Goal: Task Accomplishment & Management: Complete application form

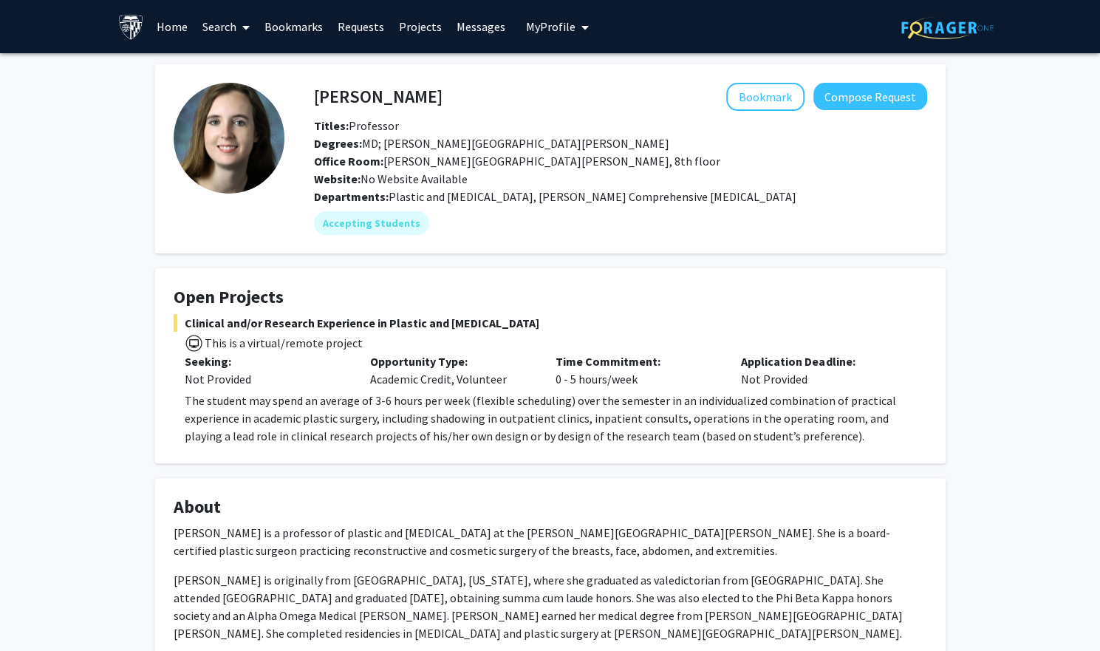
drag, startPoint x: 457, startPoint y: 98, endPoint x: 310, endPoint y: 98, distance: 146.3
click at [310, 98] on div "[PERSON_NAME] Bookmark Compose Request" at bounding box center [620, 97] width 635 height 28
drag, startPoint x: 313, startPoint y: 98, endPoint x: 316, endPoint y: 91, distance: 7.6
click at [316, 91] on div "[PERSON_NAME] Bookmark Compose Request" at bounding box center [620, 97] width 635 height 28
copy h4 "[PERSON_NAME]"
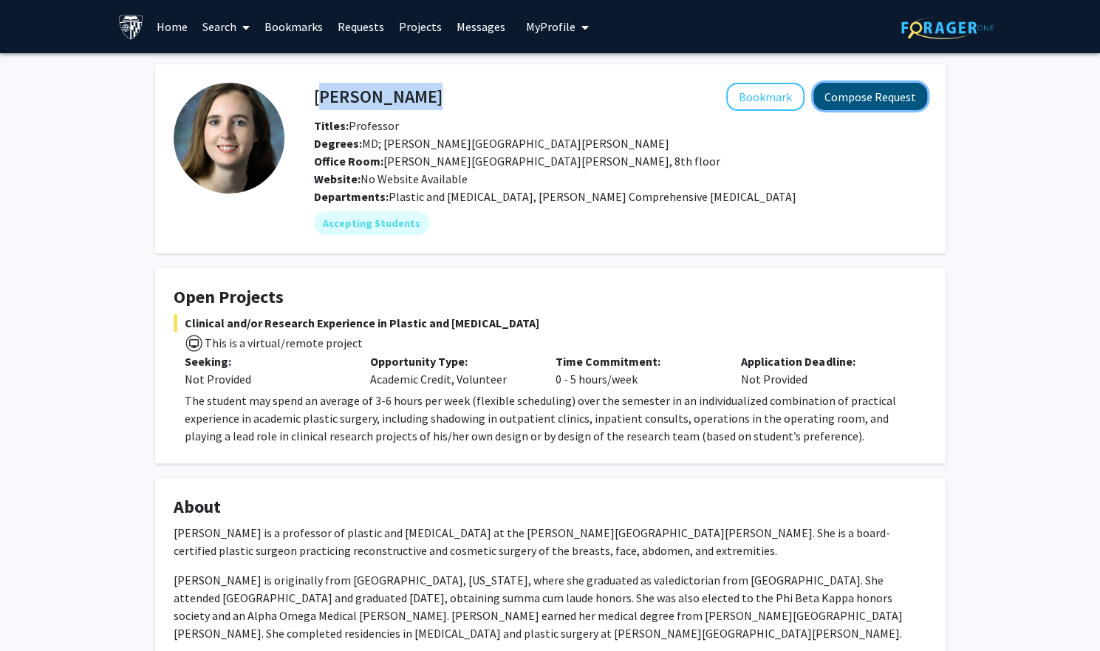
click at [850, 92] on button "Compose Request" at bounding box center [870, 96] width 114 height 27
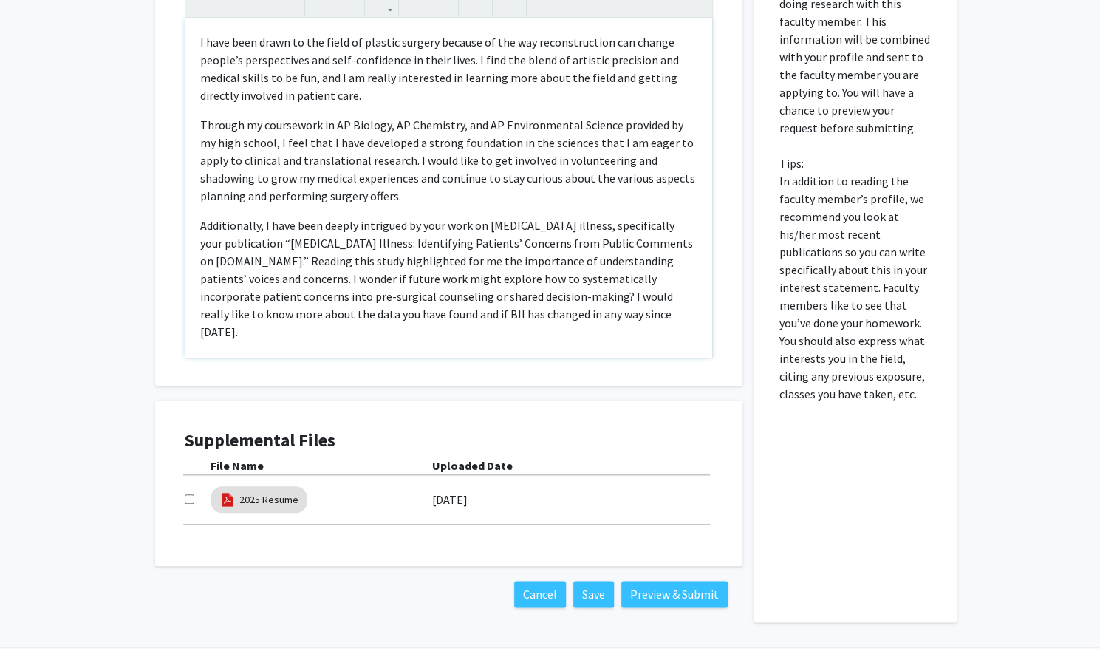
scroll to position [690, 0]
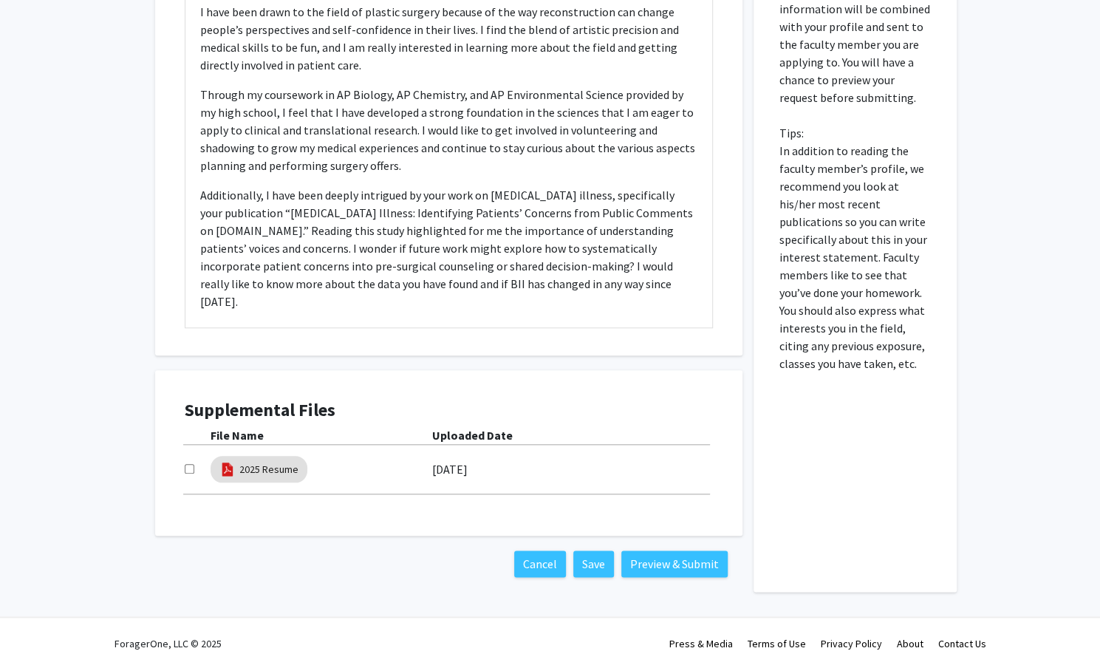
click at [186, 464] on input "checkbox" at bounding box center [190, 469] width 10 height 10
checkbox input "true"
click at [677, 550] on button "Preview & Submit" at bounding box center [674, 563] width 106 height 27
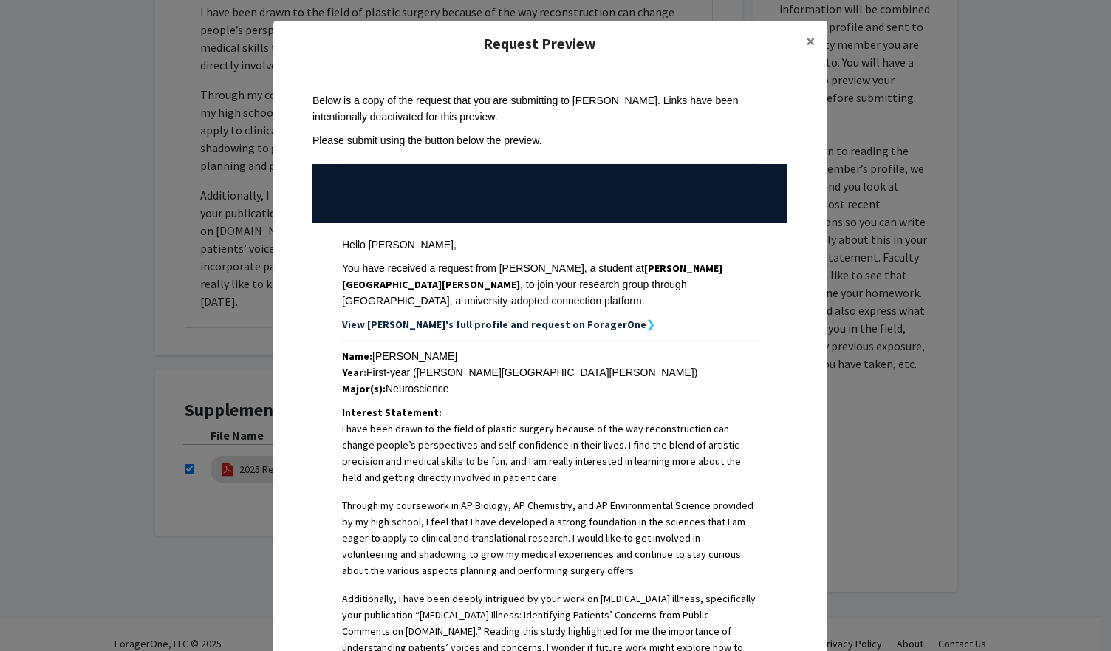
scroll to position [302, 0]
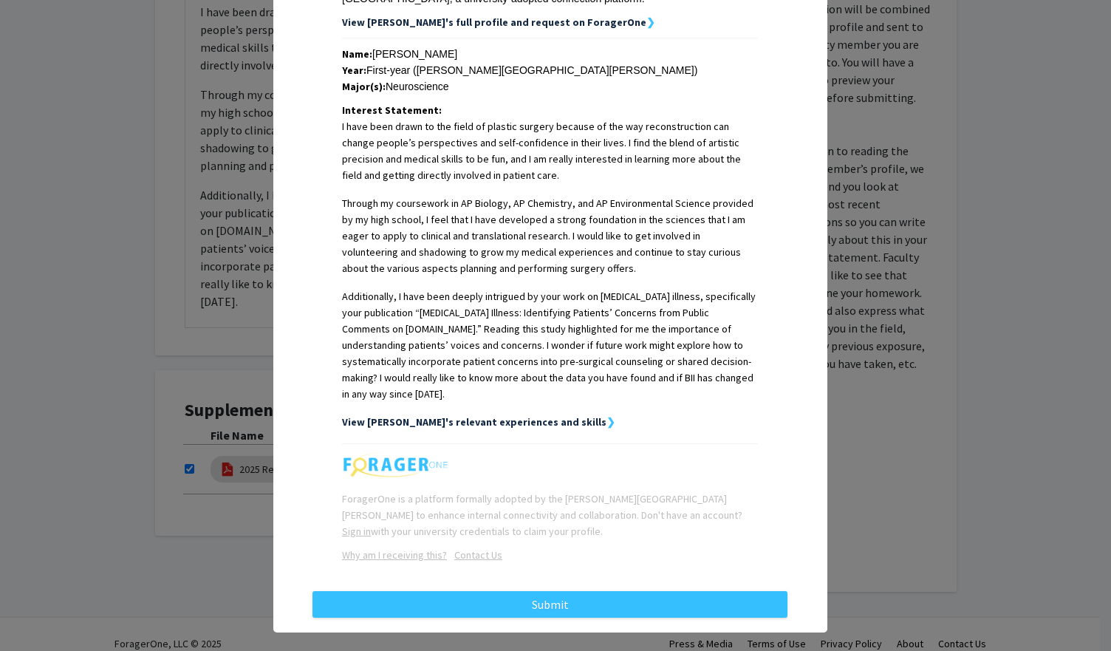
click at [522, 415] on strong "View [PERSON_NAME]'s relevant experiences and skills" at bounding box center [474, 421] width 265 height 13
click at [607, 415] on strong "❯" at bounding box center [611, 421] width 9 height 13
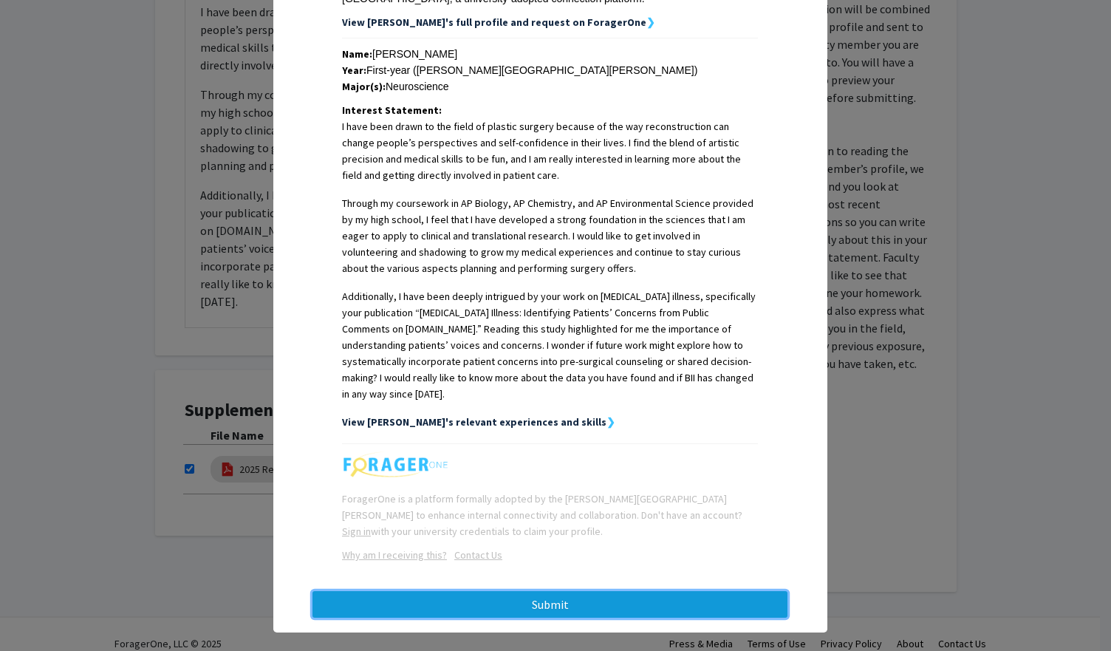
click at [559, 591] on button "Submit" at bounding box center [550, 604] width 475 height 27
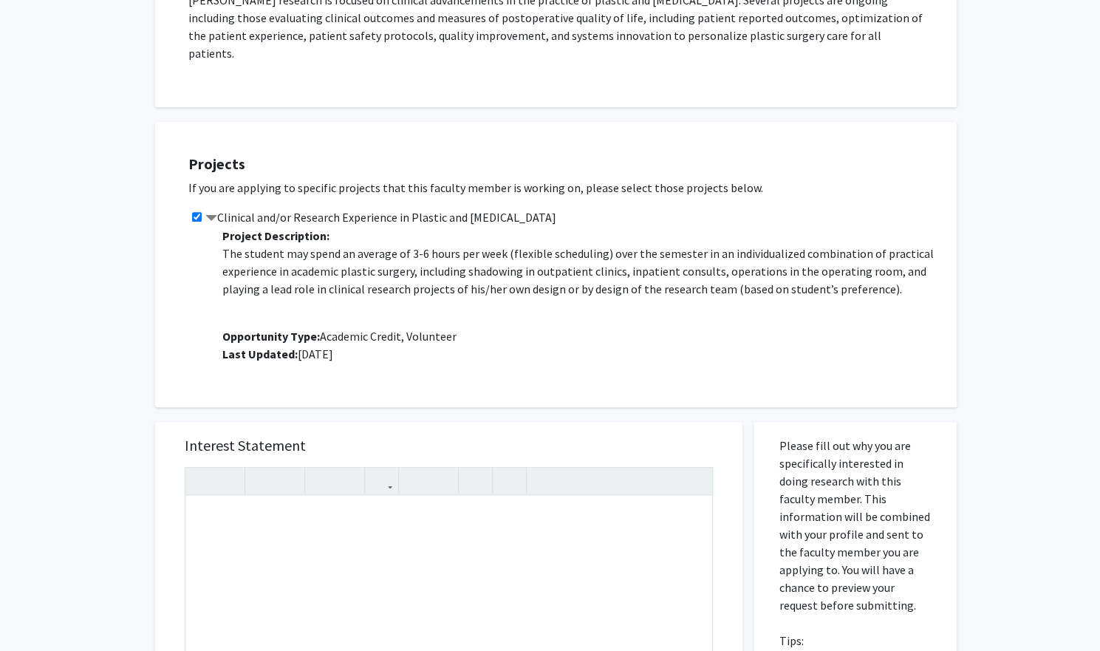
scroll to position [330, 0]
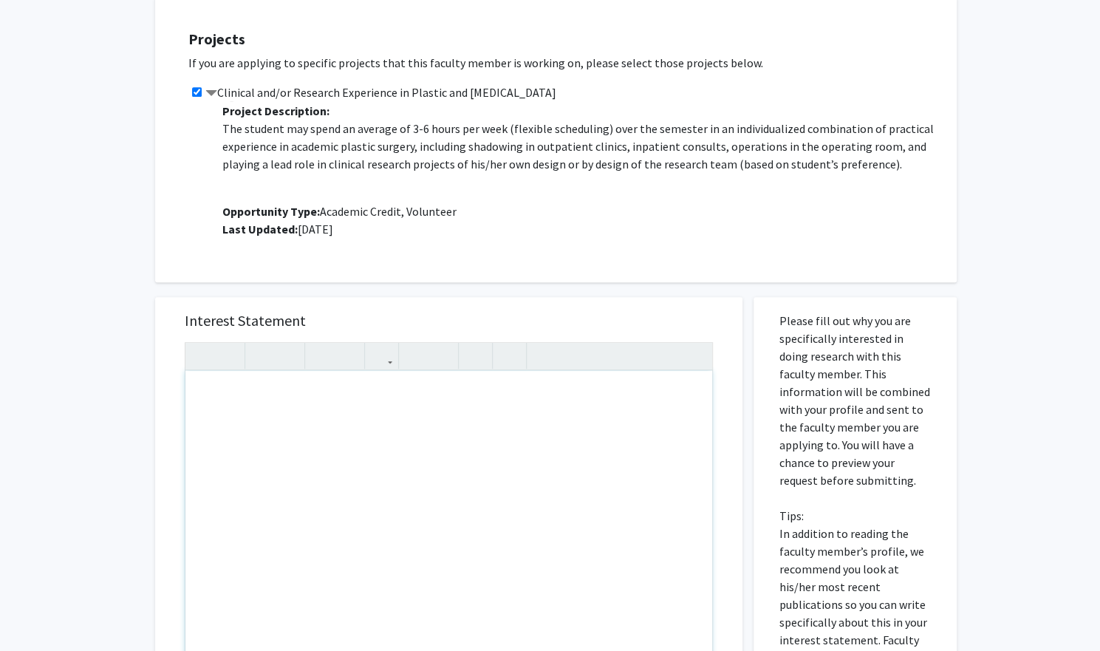
paste div "To enrich screen reader interactions, please activate Accessibility in Grammarl…"
type textarea "<p>I have been drawn to the field of plastic surgery because of the way reconst…"
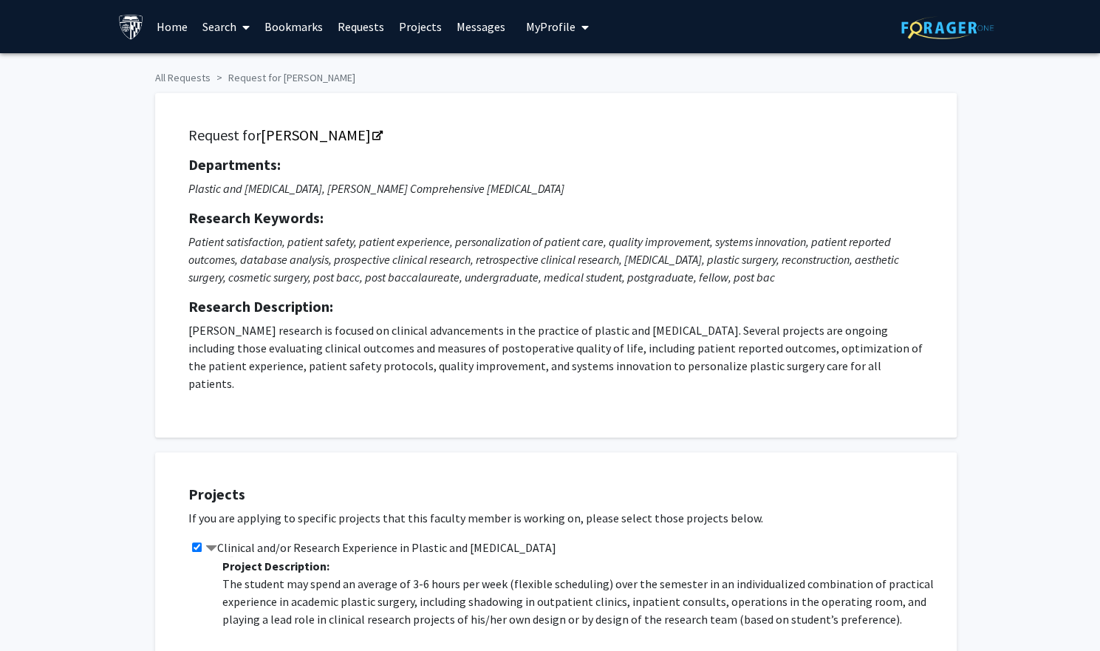
scroll to position [813, 0]
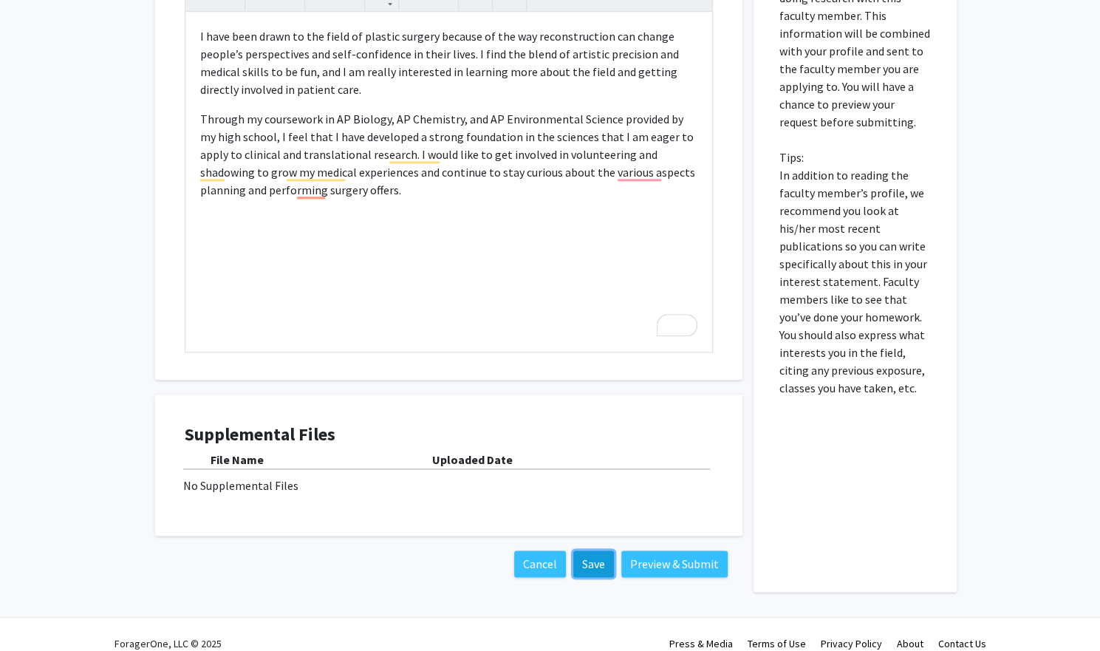
click at [589, 550] on button "Save" at bounding box center [593, 563] width 41 height 27
click at [245, 477] on div "No Supplemental Files" at bounding box center [448, 486] width 531 height 18
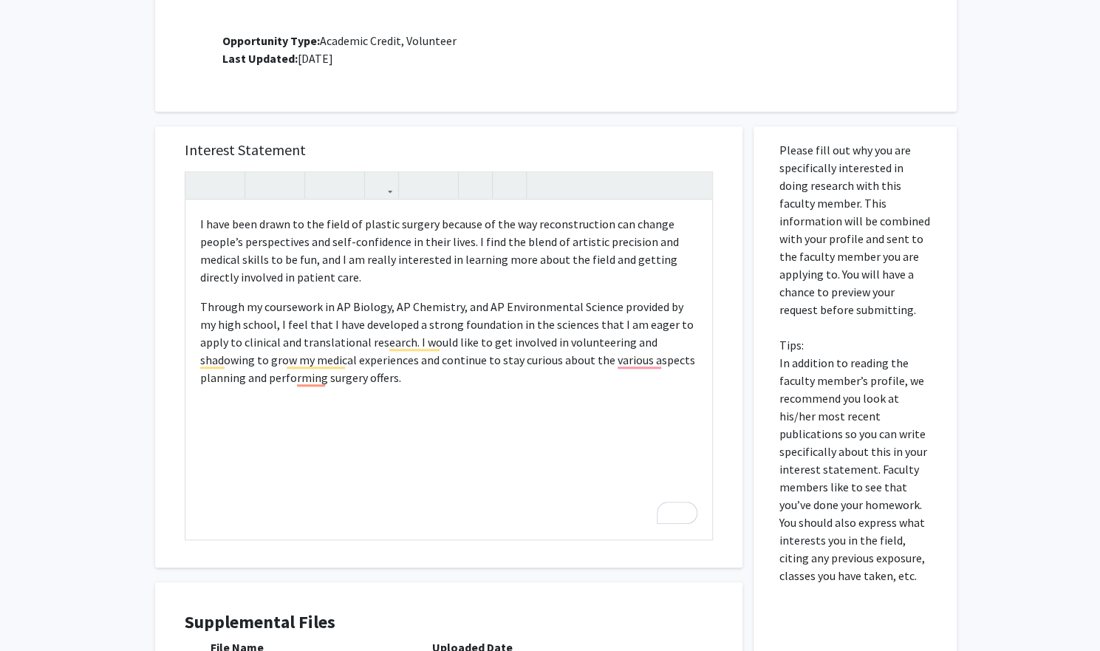
scroll to position [627, 0]
click at [301, 418] on div "I have been drawn to the field of plastic surgery because of the way reconstruc…" at bounding box center [448, 368] width 527 height 339
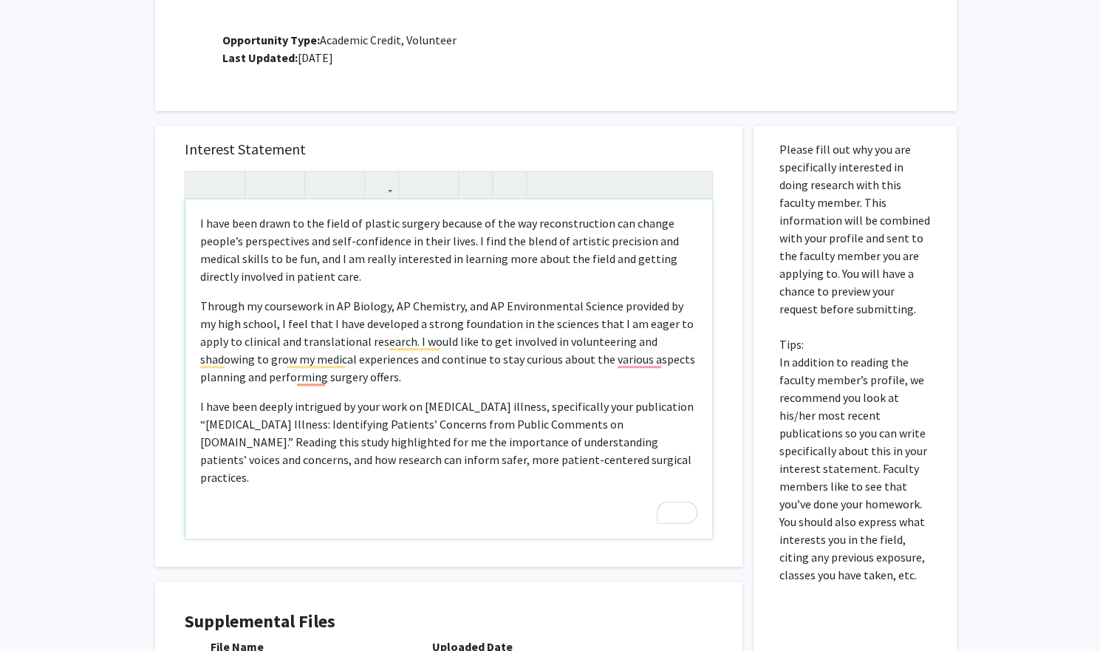
click at [198, 383] on div "I have been drawn to the field of plastic surgery because of the way reconstruc…" at bounding box center [448, 368] width 527 height 339
click at [298, 426] on p "Additionally, I have been deeply intrigued by your work on breast implant illne…" at bounding box center [448, 441] width 497 height 89
click at [687, 444] on p "Additionally, I have been deeply intrigued by your work on breast implant illne…" at bounding box center [448, 441] width 497 height 89
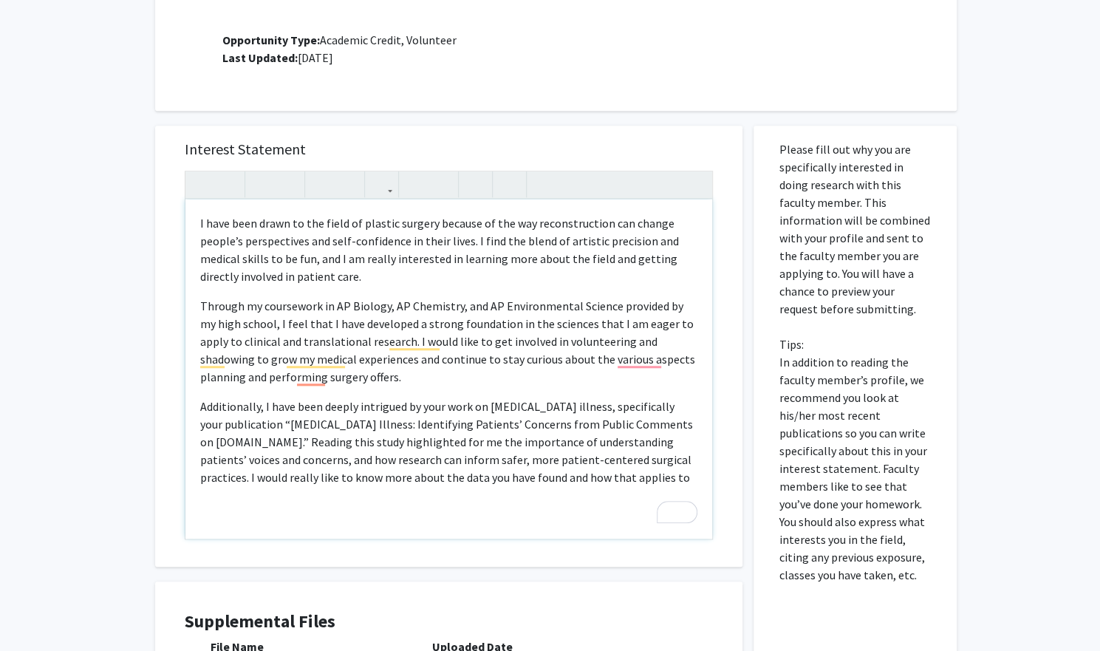
click at [307, 443] on p "Additionally, I have been deeply intrigued by your work on breast implant illne…" at bounding box center [448, 441] width 497 height 89
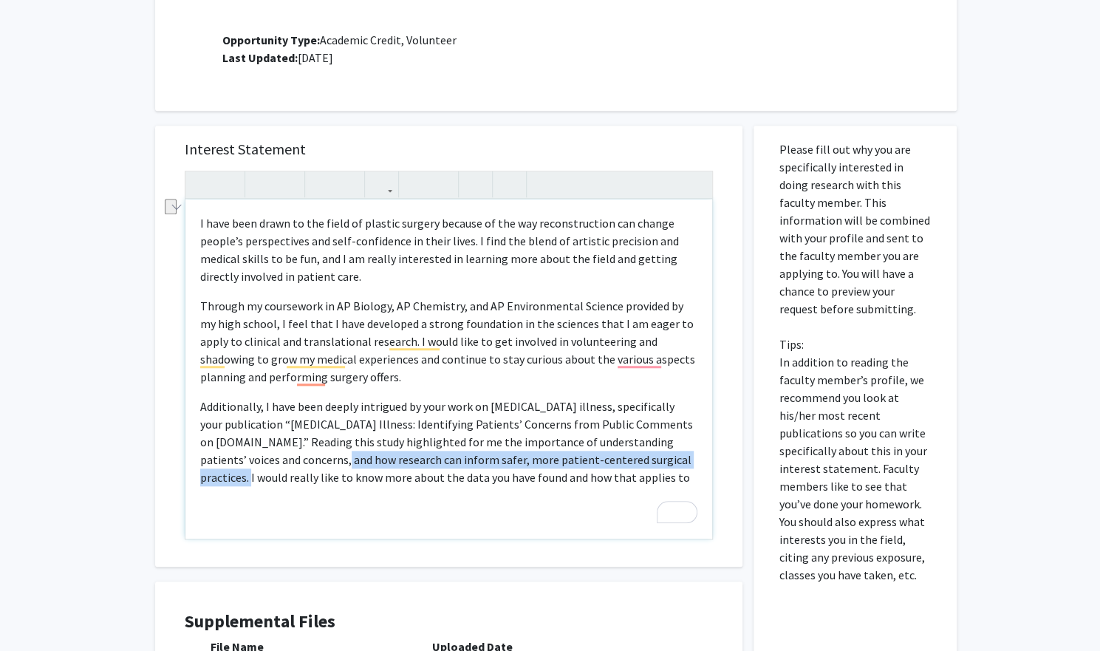
drag, startPoint x: 299, startPoint y: 443, endPoint x: 680, endPoint y: 438, distance: 380.5
click at [680, 438] on p "Additionally, I have been deeply intrigued by your work on breast implant illne…" at bounding box center [448, 441] width 497 height 89
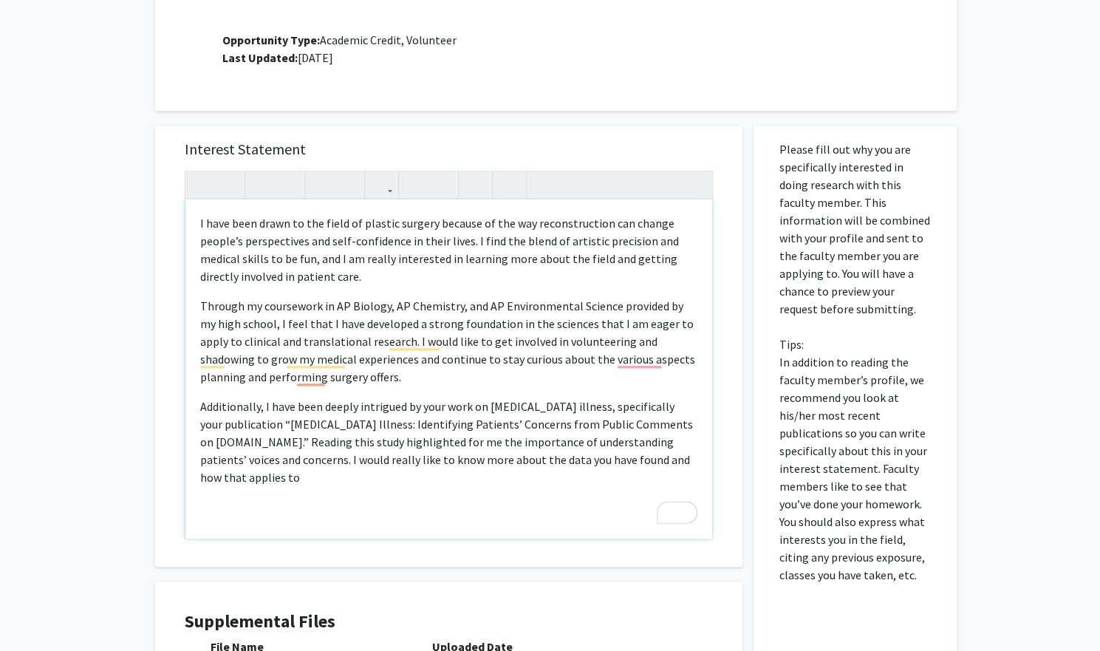
click at [447, 473] on div "I have been drawn to the field of plastic surgery because of the way reconstruc…" at bounding box center [448, 368] width 527 height 339
click at [675, 438] on p "Additionally, I have been deeply intrigued by your work on breast implant illne…" at bounding box center [448, 441] width 497 height 89
click at [535, 486] on div "I have been drawn to the field of plastic surgery because of the way reconstruc…" at bounding box center [448, 368] width 527 height 339
drag, startPoint x: 661, startPoint y: 455, endPoint x: 640, endPoint y: 443, distance: 24.8
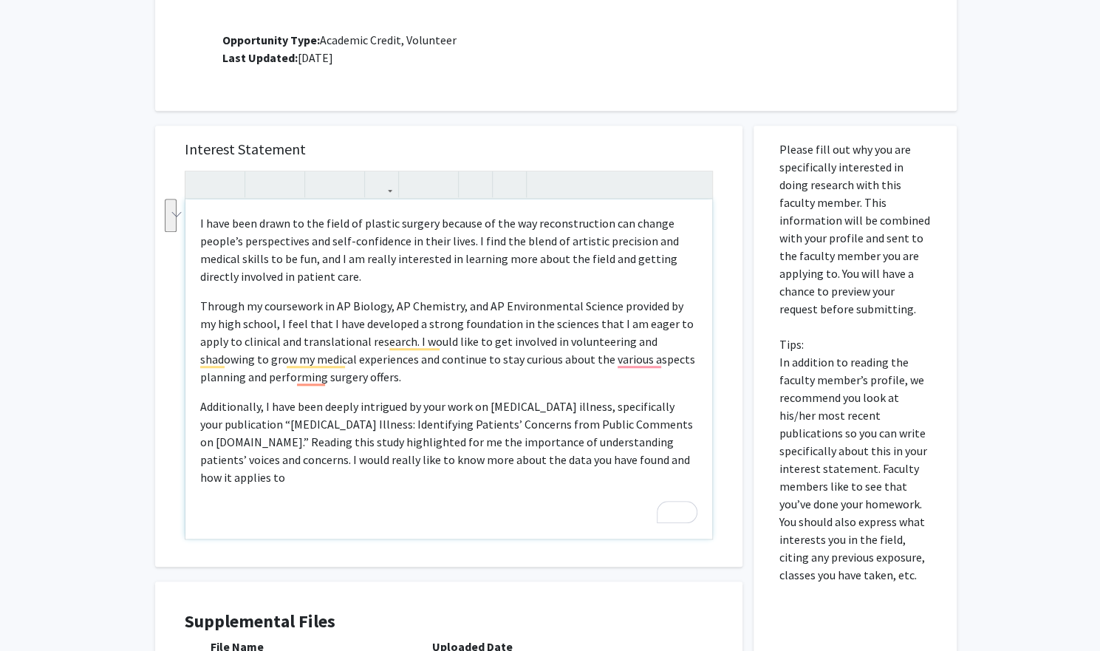
click at [640, 443] on p "Additionally, I have been deeply intrigued by your work on breast implant illne…" at bounding box center [448, 441] width 497 height 89
click at [646, 443] on p "Additionally, I have been deeply intrigued by your work on breast implant illne…" at bounding box center [448, 441] width 497 height 89
click at [680, 443] on p "Additionally, I have been deeply intrigued by your work on breast implant illne…" at bounding box center [448, 441] width 497 height 89
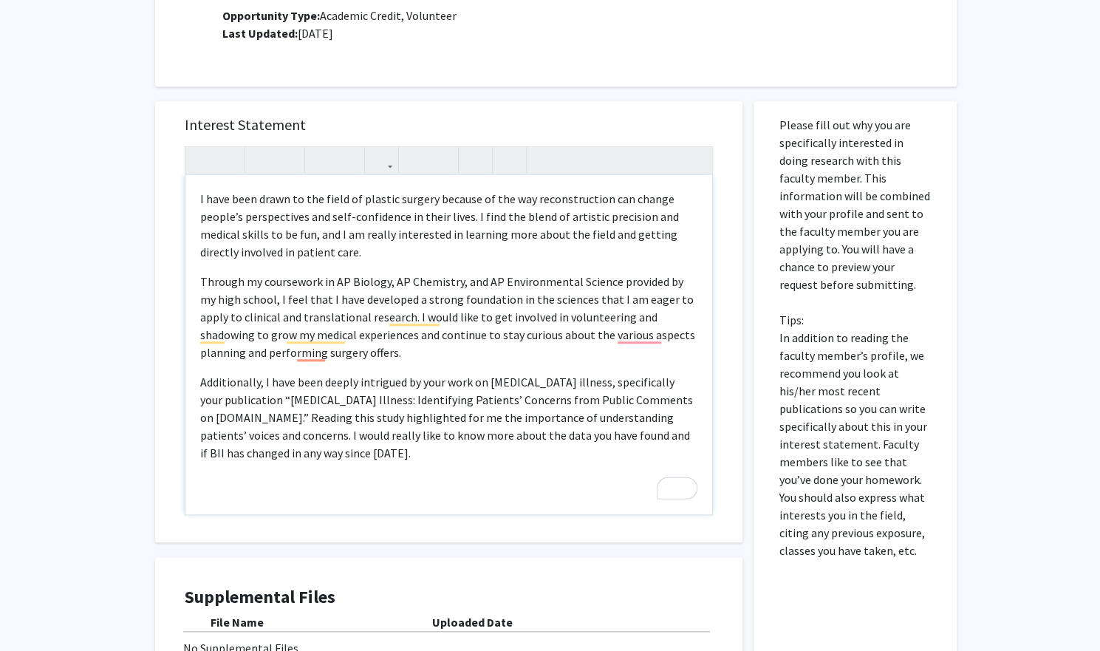
scroll to position [649, 0]
click at [302, 419] on p "Additionally, I have been deeply intrigued by your work on breast implant illne…" at bounding box center [448, 419] width 497 height 89
click at [423, 466] on div "I have been drawn to the field of plastic surgery because of the way reconstruc…" at bounding box center [448, 346] width 527 height 339
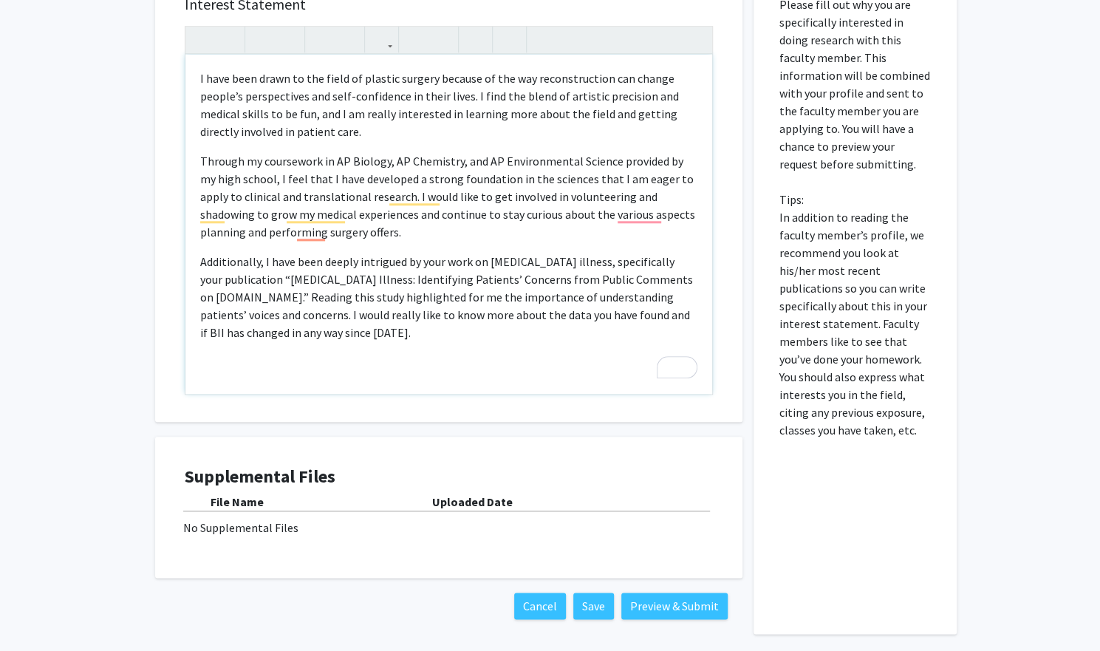
scroll to position [773, 0]
click at [299, 293] on p "Additionally, I have been deeply intrigued by your work on breast implant illne…" at bounding box center [448, 295] width 497 height 89
click at [304, 296] on p "Additionally, I have been deeply intrigued by your work on breast implant illne…" at bounding box center [448, 295] width 497 height 89
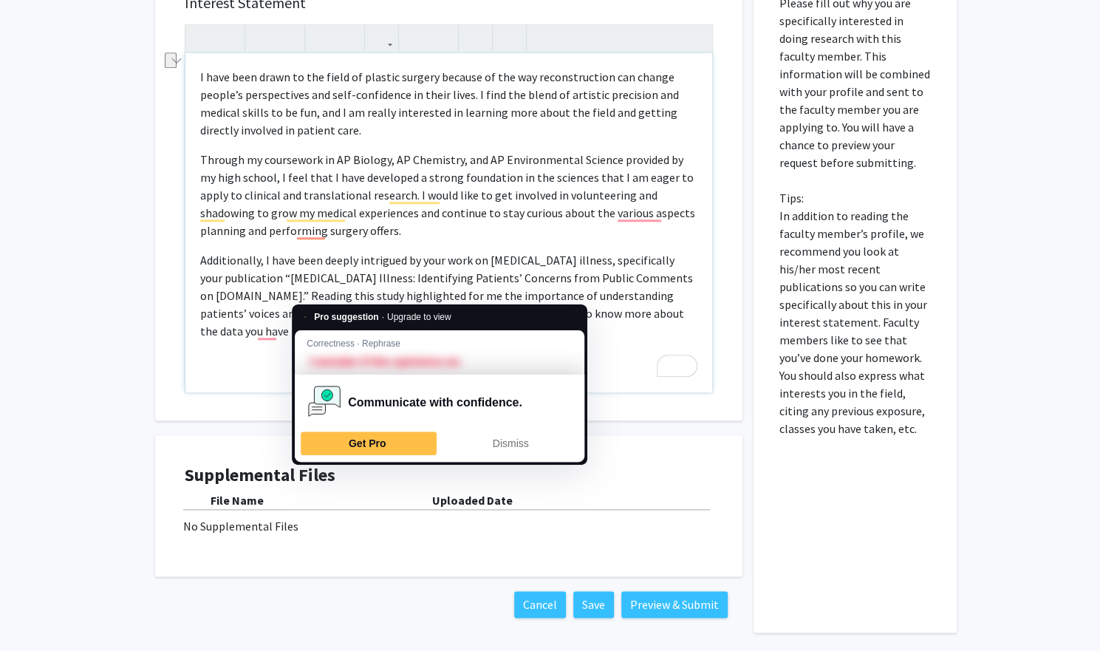
drag, startPoint x: 438, startPoint y: 296, endPoint x: 356, endPoint y: 299, distance: 82.1
click at [356, 299] on p "Additionally, I have been deeply intrigued by your work on breast implant illne…" at bounding box center [448, 295] width 497 height 89
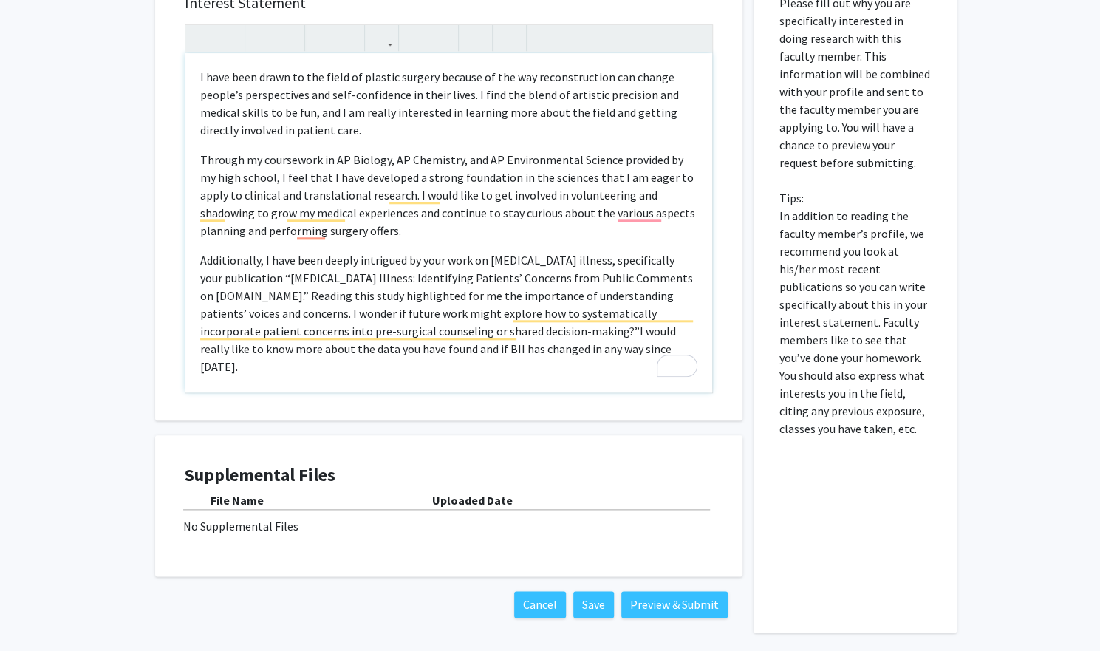
click at [527, 314] on p "Additionally, I have been deeply intrigued by your work on breast implant illne…" at bounding box center [448, 313] width 497 height 124
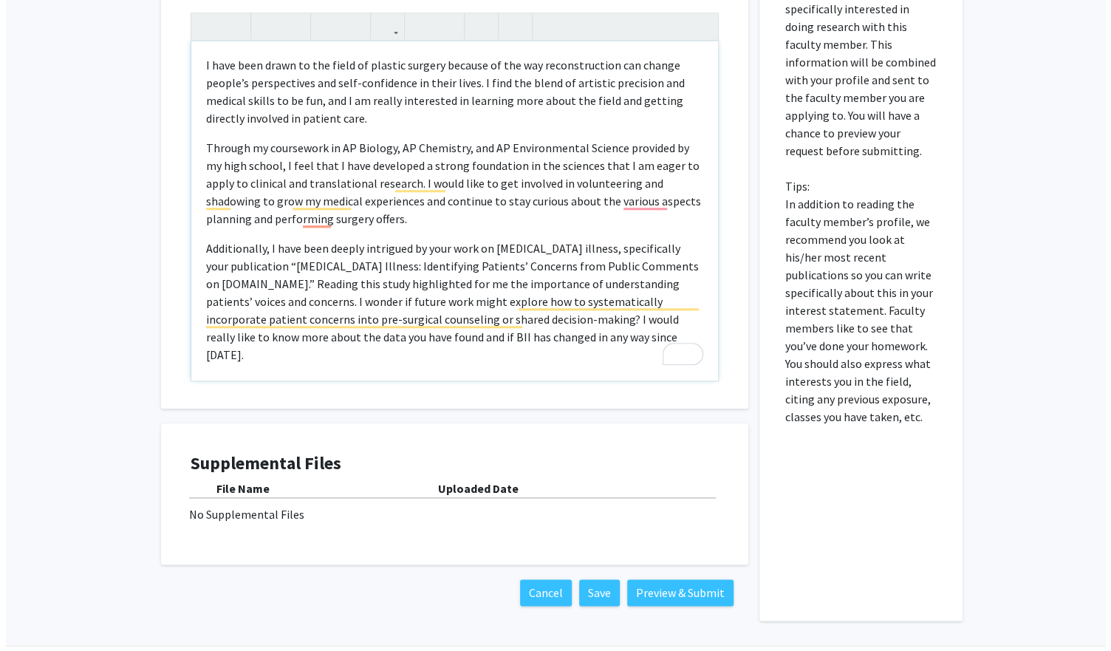
scroll to position [786, 0]
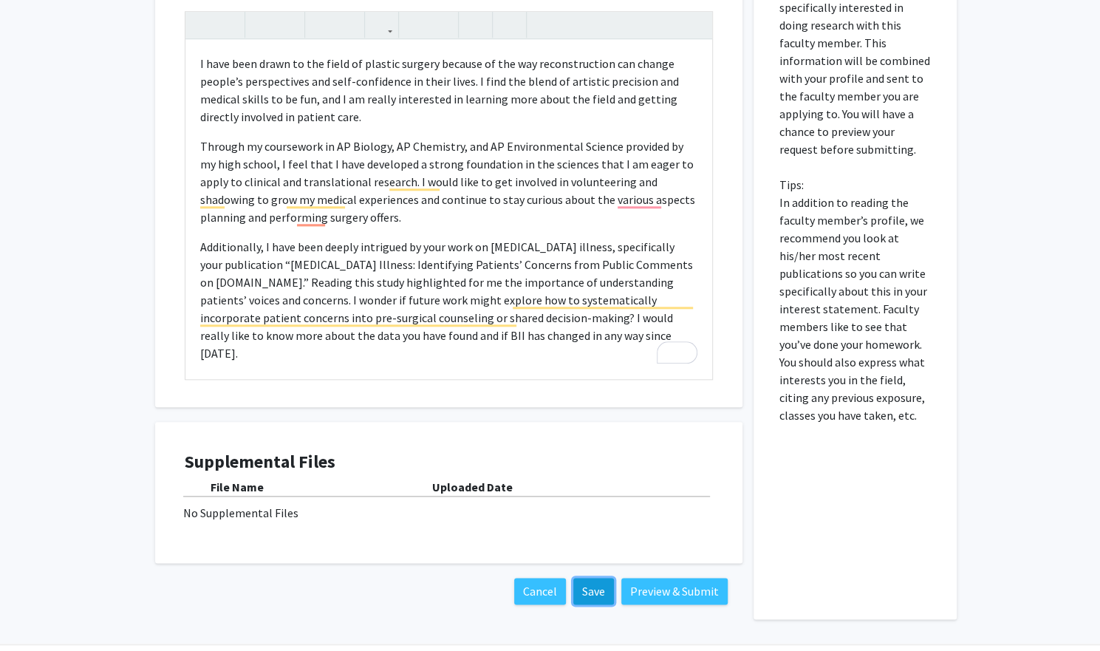
click at [587, 578] on button "Save" at bounding box center [593, 591] width 41 height 27
click at [652, 578] on button "Preview & Submit" at bounding box center [674, 591] width 106 height 27
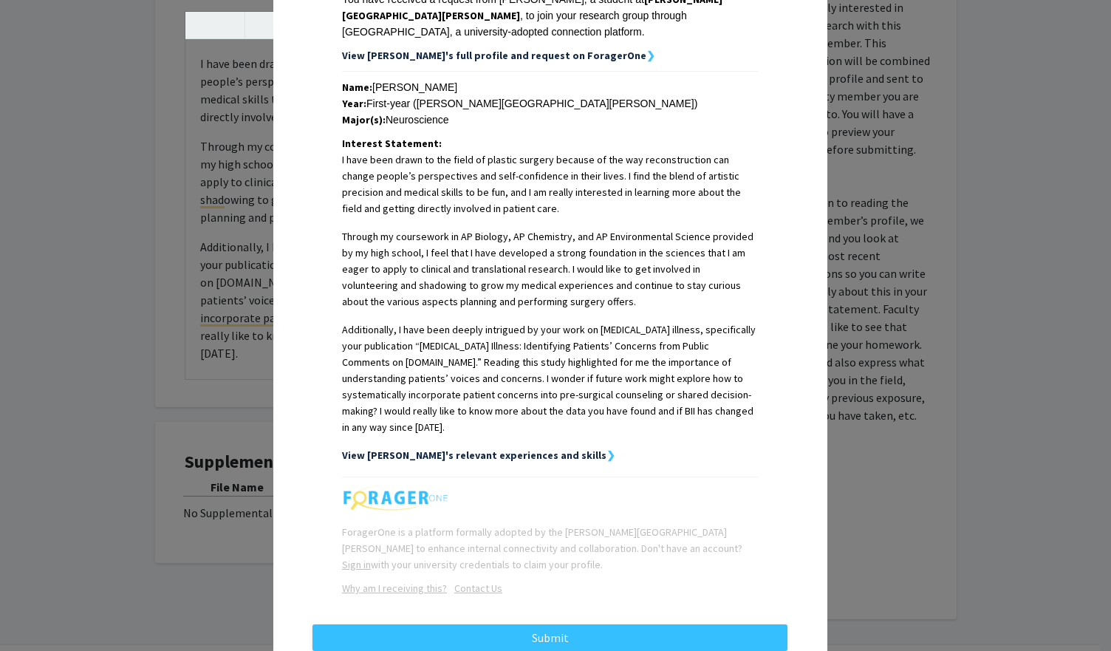
scroll to position [302, 0]
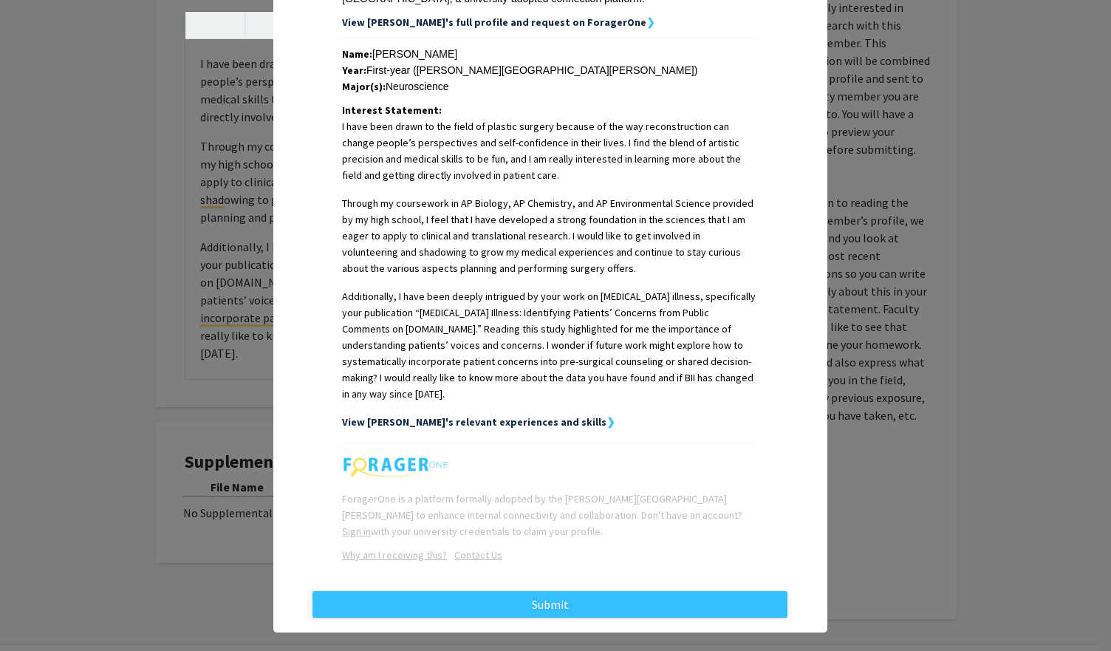
click at [525, 415] on strong "View [PERSON_NAME]'s relevant experiences and skills" at bounding box center [474, 421] width 265 height 13
click at [493, 415] on strong "View [PERSON_NAME]'s relevant experiences and skills" at bounding box center [474, 421] width 265 height 13
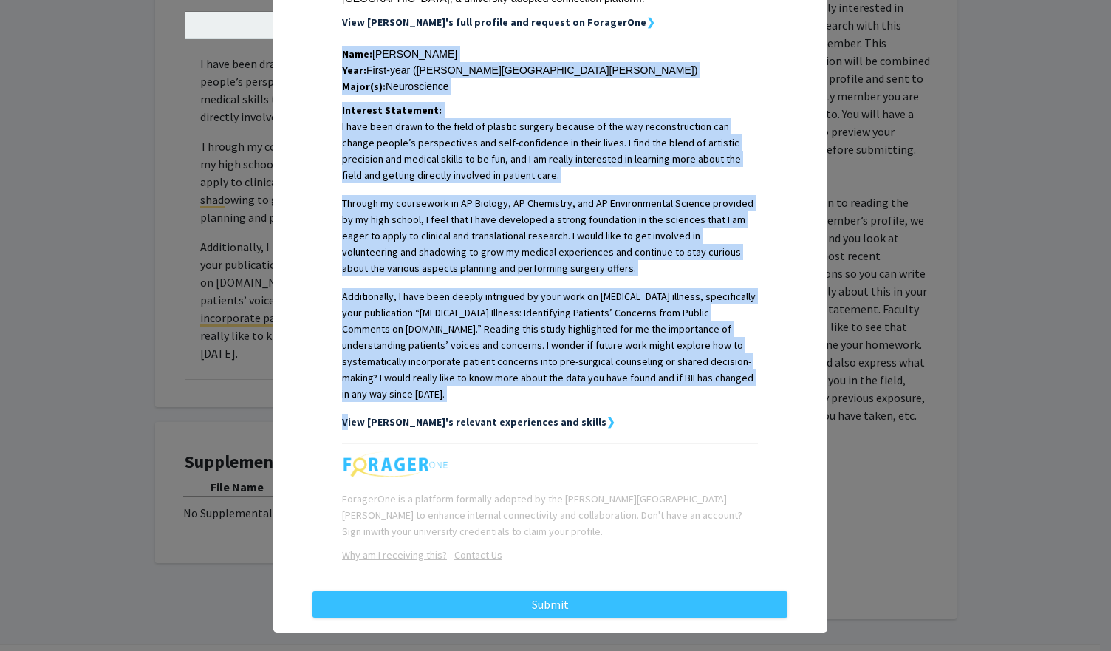
click at [493, 415] on strong "View [PERSON_NAME]'s relevant experiences and skills" at bounding box center [474, 421] width 265 height 13
click at [552, 414] on div "View Karine's relevant experiences and skills ❯" at bounding box center [550, 422] width 416 height 16
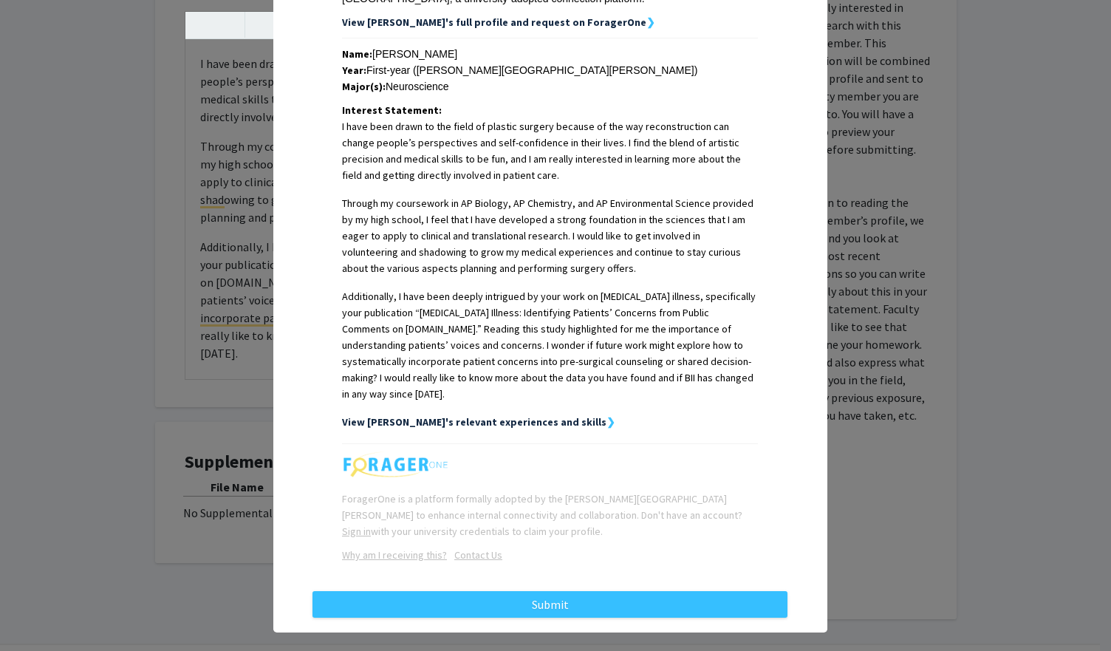
click at [607, 415] on strong "❯" at bounding box center [611, 421] width 9 height 13
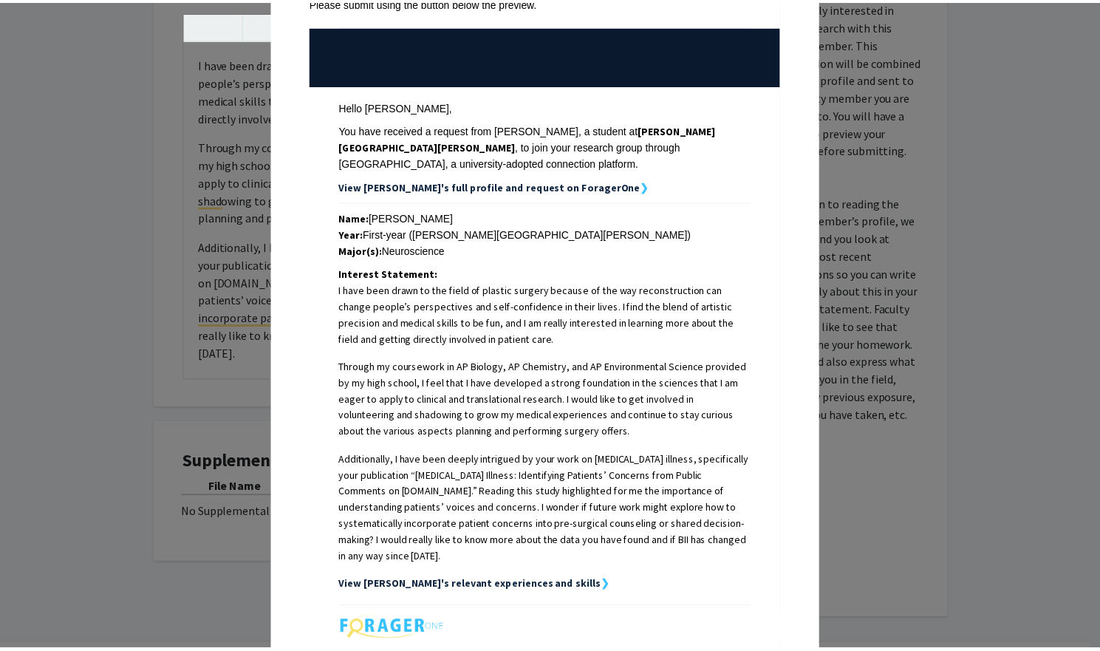
scroll to position [0, 0]
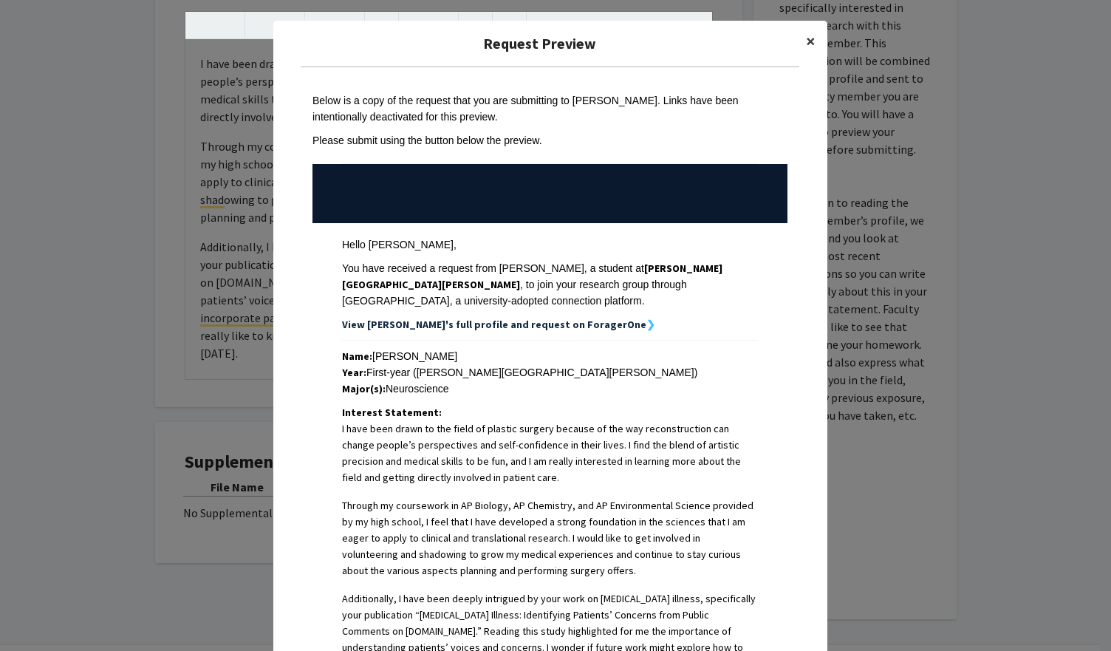
click at [799, 41] on button "×" at bounding box center [810, 41] width 33 height 41
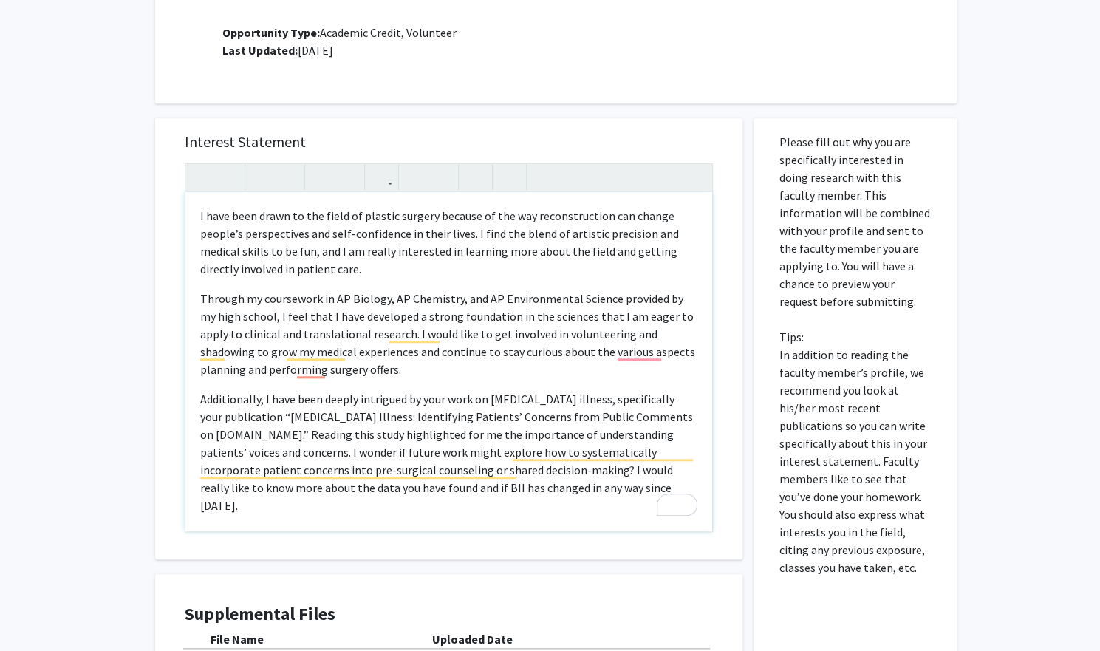
scroll to position [631, 0]
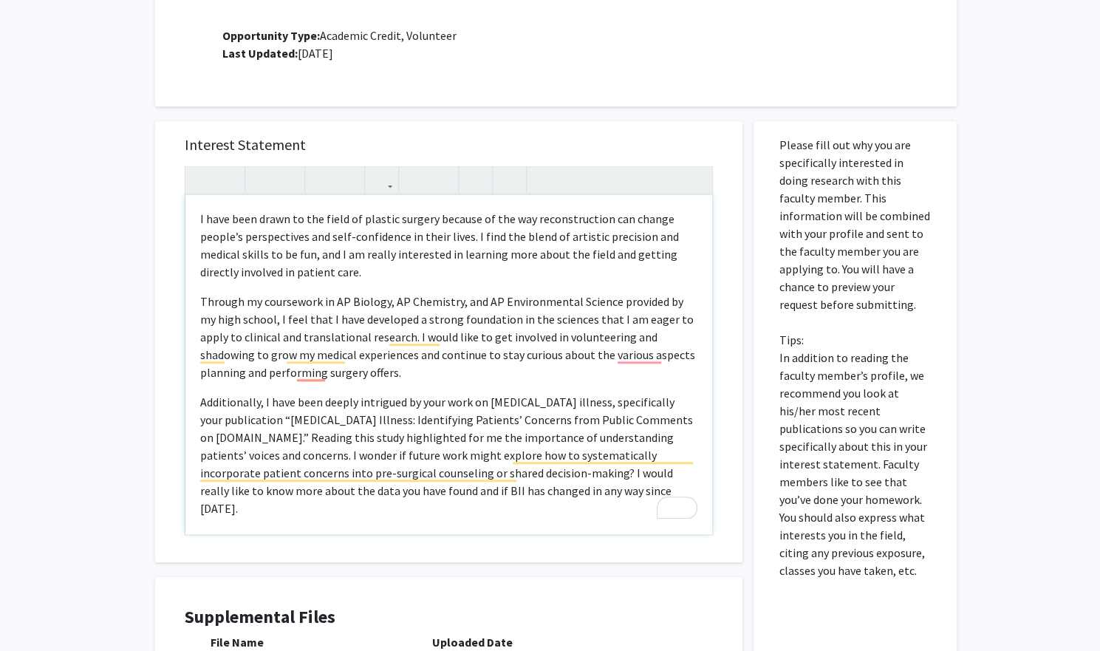
click at [277, 210] on p "I have been drawn to the field of plastic surgery because of the way reconstruc…" at bounding box center [448, 245] width 497 height 71
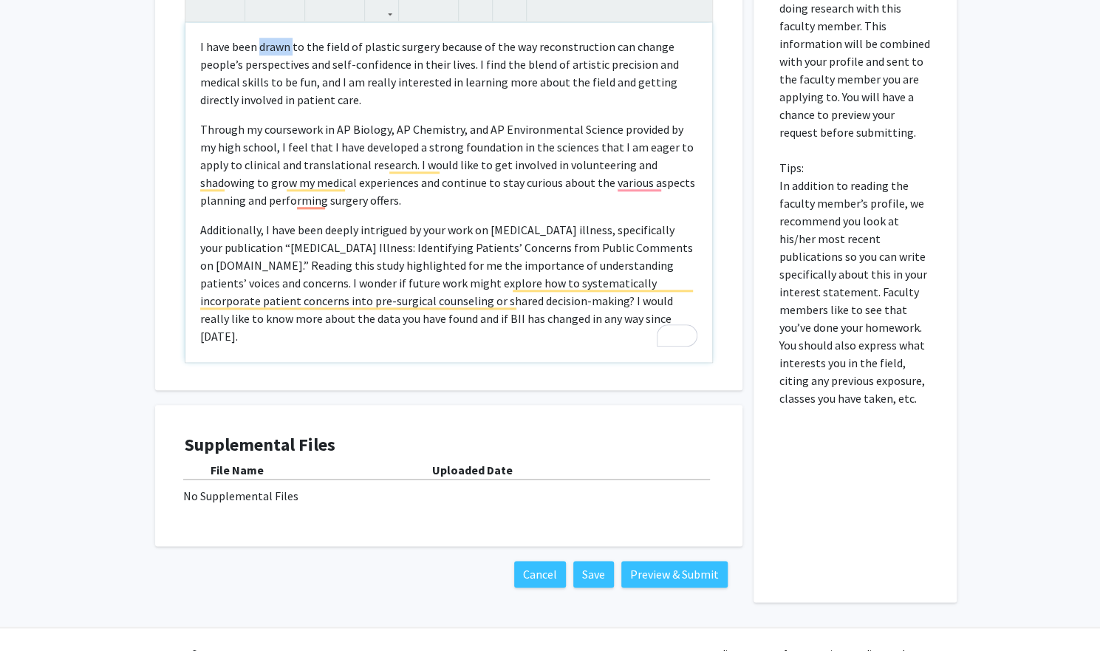
scroll to position [813, 0]
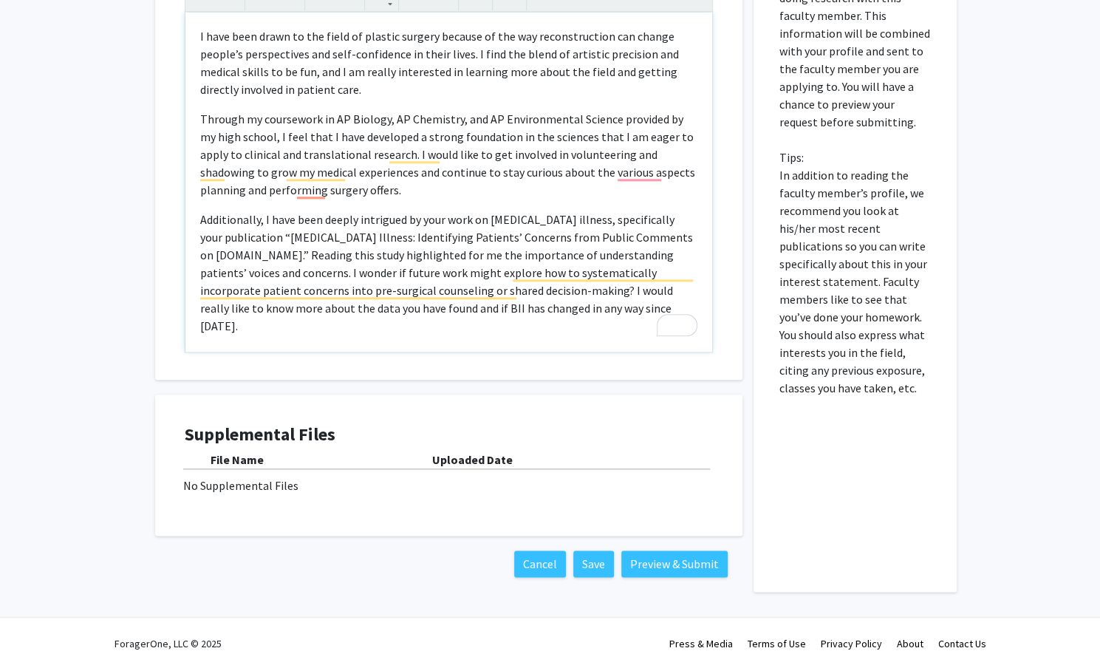
click at [607, 293] on p "Additionally, I have been deeply intrigued by your work on [MEDICAL_DATA] illne…" at bounding box center [448, 273] width 497 height 124
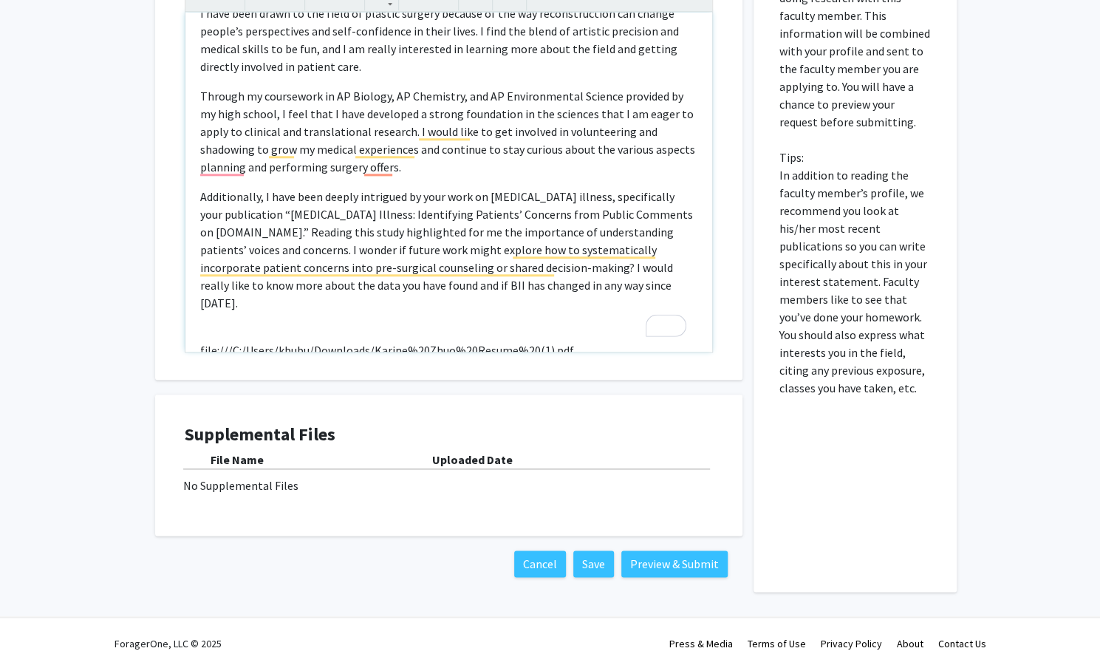
click at [400, 341] on p "file:///C:/Users/kbubu/Downloads/Karine%20Zhuo%20Resume%20(1).pdf" at bounding box center [448, 350] width 497 height 18
type textarea "<p>I have been drawn to the field of plastic surgery because of the way reconst…"
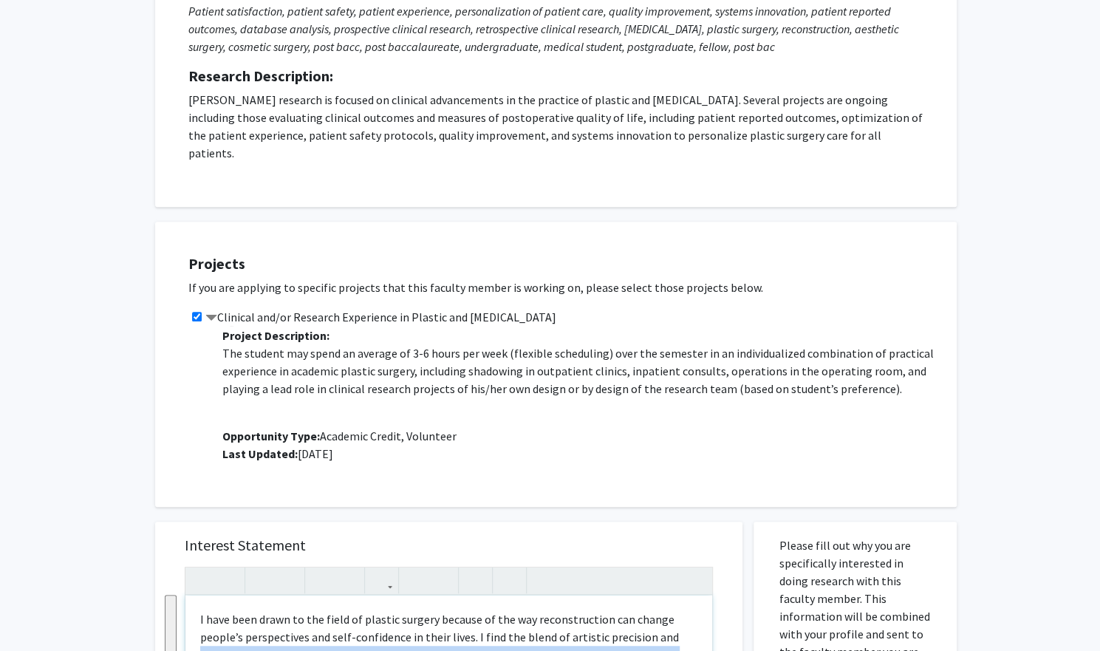
scroll to position [250, 0]
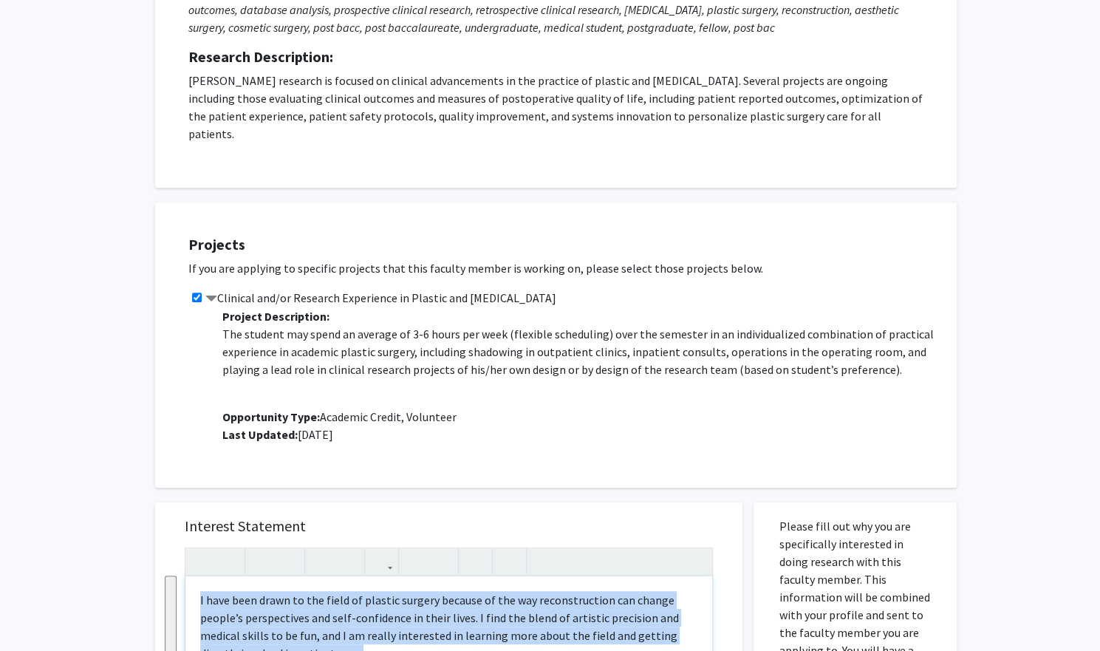
drag, startPoint x: 618, startPoint y: 307, endPoint x: 165, endPoint y: 580, distance: 528.4
copy div "I have been drawn to the field of plastic surgery because of the way reconstruc…"
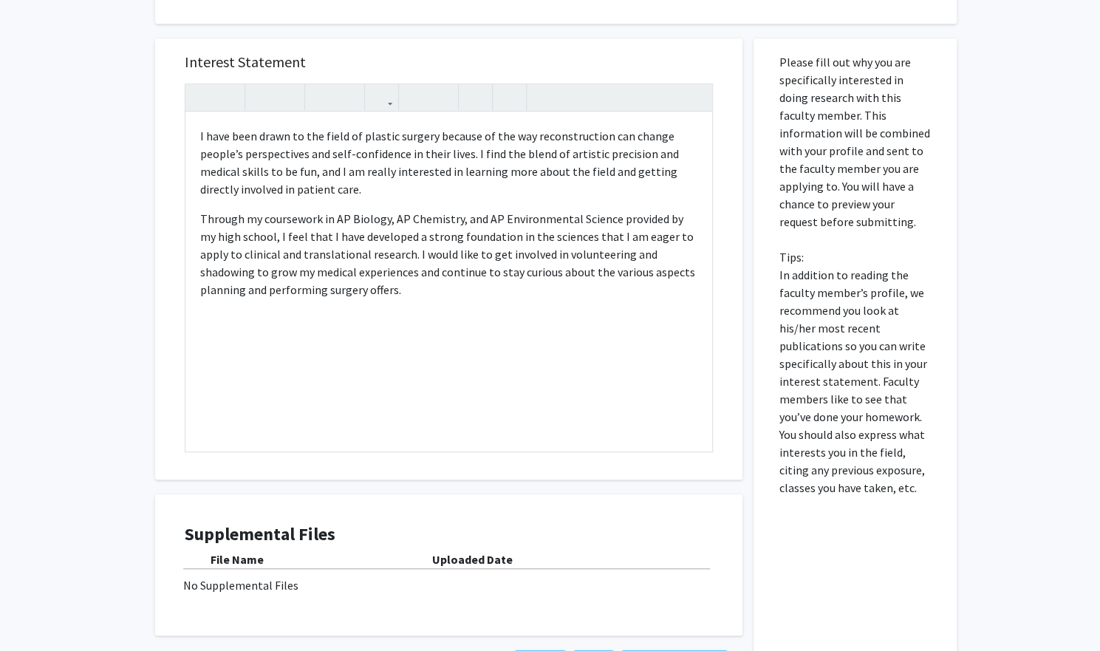
scroll to position [666, 0]
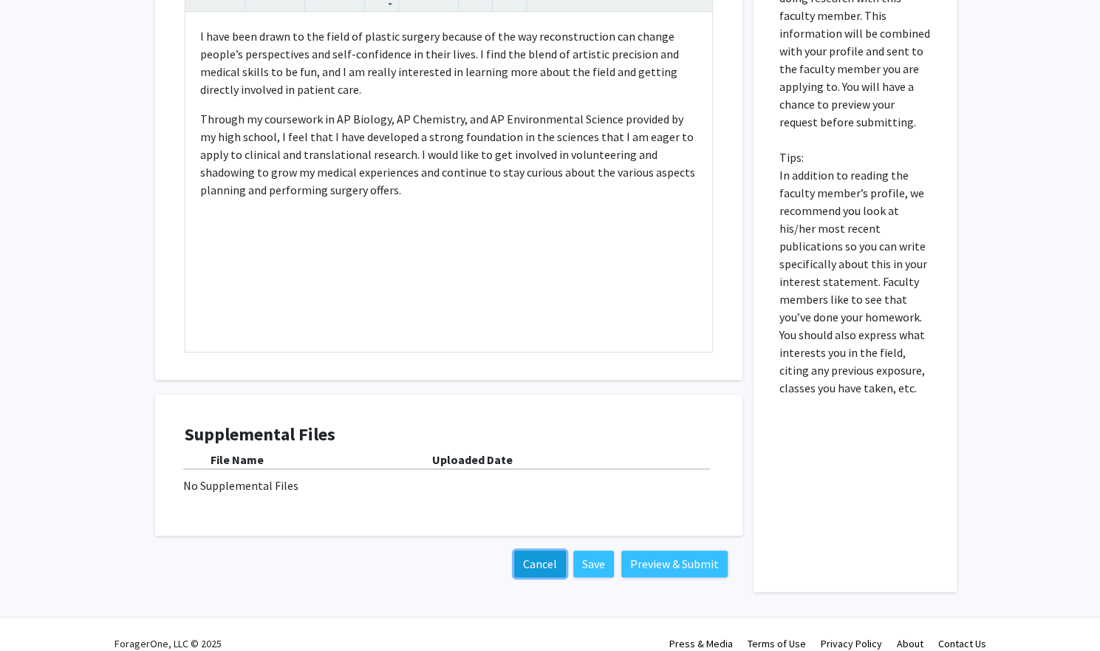
click at [536, 552] on button "Cancel" at bounding box center [540, 563] width 52 height 27
click at [536, 550] on button "Cancel" at bounding box center [540, 563] width 52 height 27
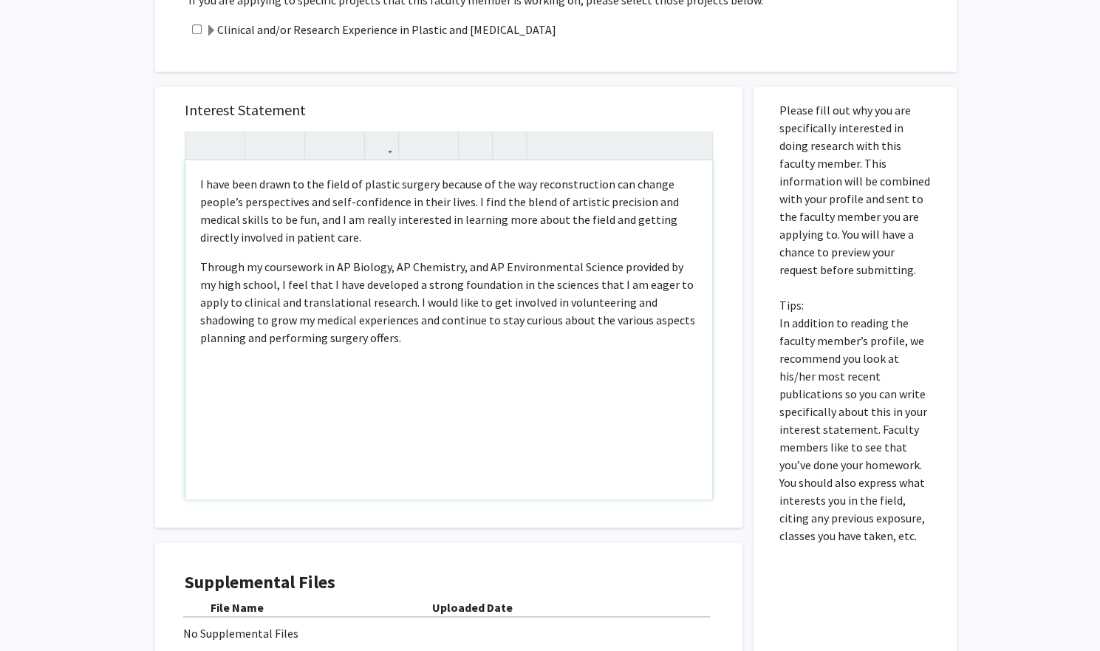
scroll to position [513, 0]
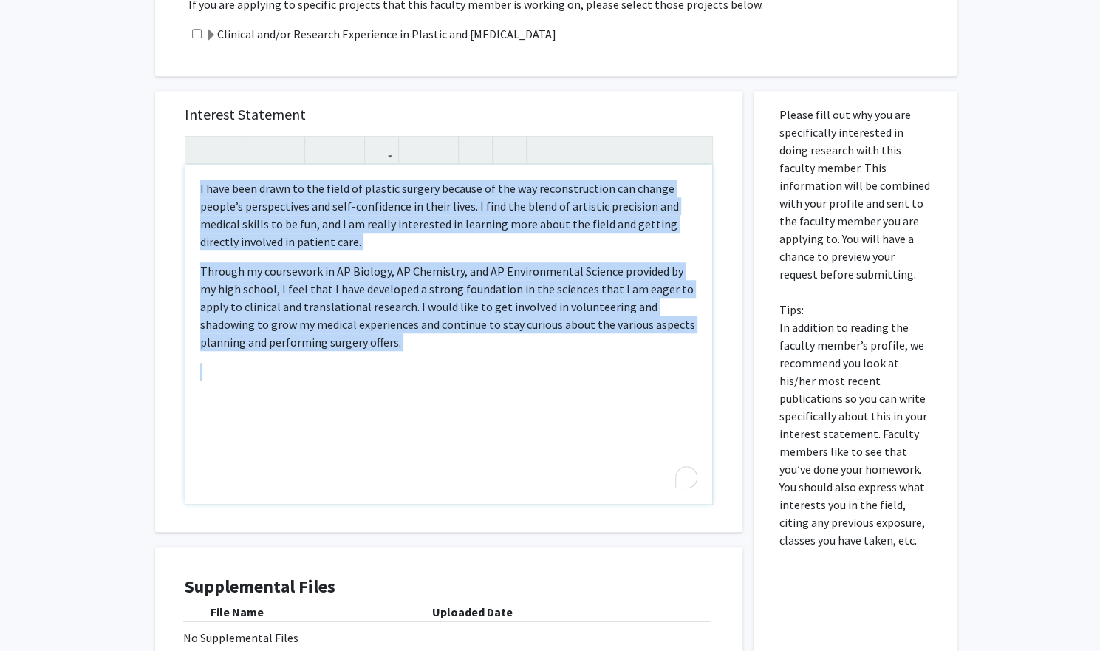
drag, startPoint x: 358, startPoint y: 307, endPoint x: 89, endPoint y: 81, distance: 351.3
click at [89, 81] on div "All Requests Request for Michele Manahan Request for Michele Manahan Department…" at bounding box center [550, 159] width 1100 height 1238
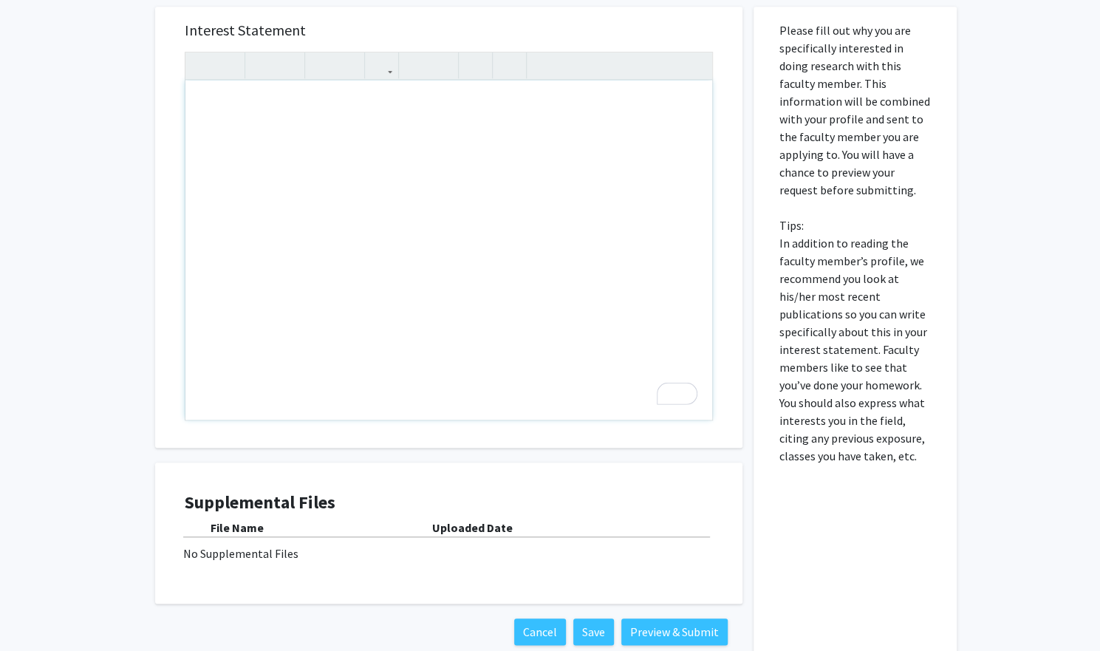
scroll to position [598, 0]
type textarea "<p>I have been drawn to the field of plastic surgery because of the way reconst…"
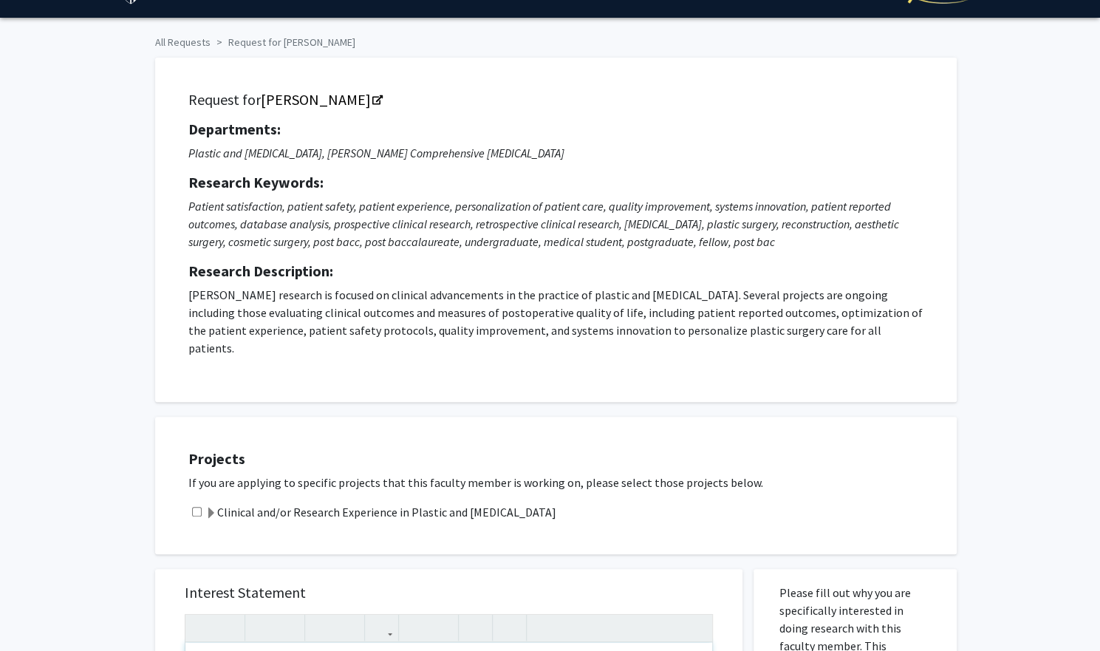
scroll to position [0, 0]
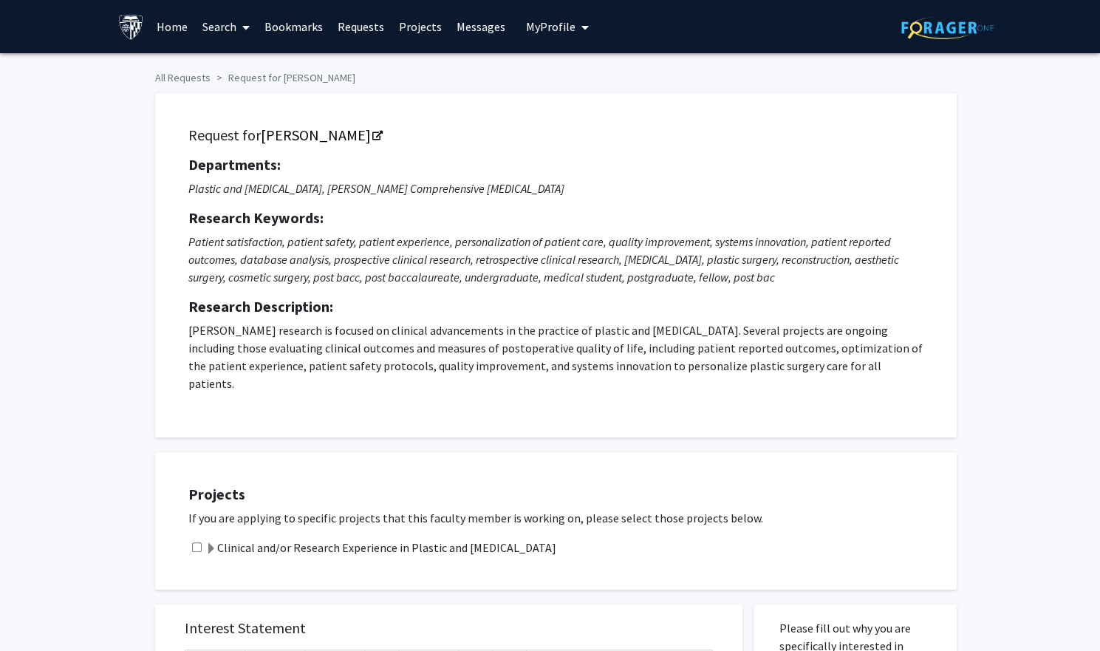
click at [529, 25] on span "My Profile" at bounding box center [551, 26] width 50 height 15
click at [562, 112] on link "Account Settings" at bounding box center [602, 115] width 133 height 18
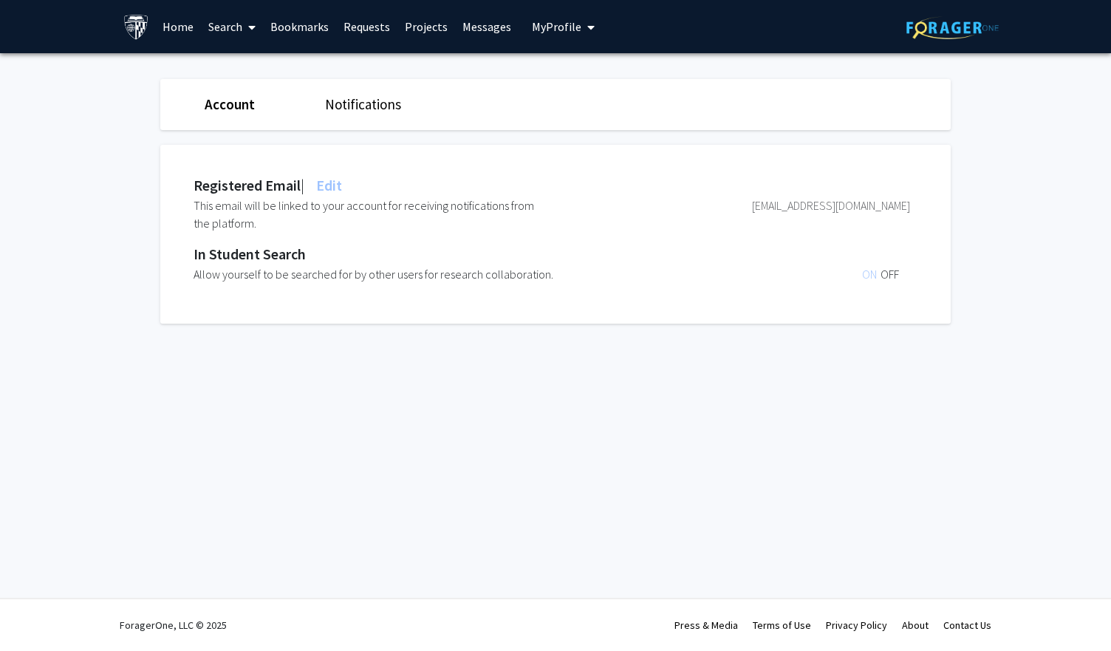
click at [228, 104] on link "Account" at bounding box center [230, 104] width 50 height 18
click at [567, 25] on span "My Profile" at bounding box center [557, 26] width 50 height 15
click at [616, 78] on span "View Profile" at bounding box center [623, 85] width 89 height 16
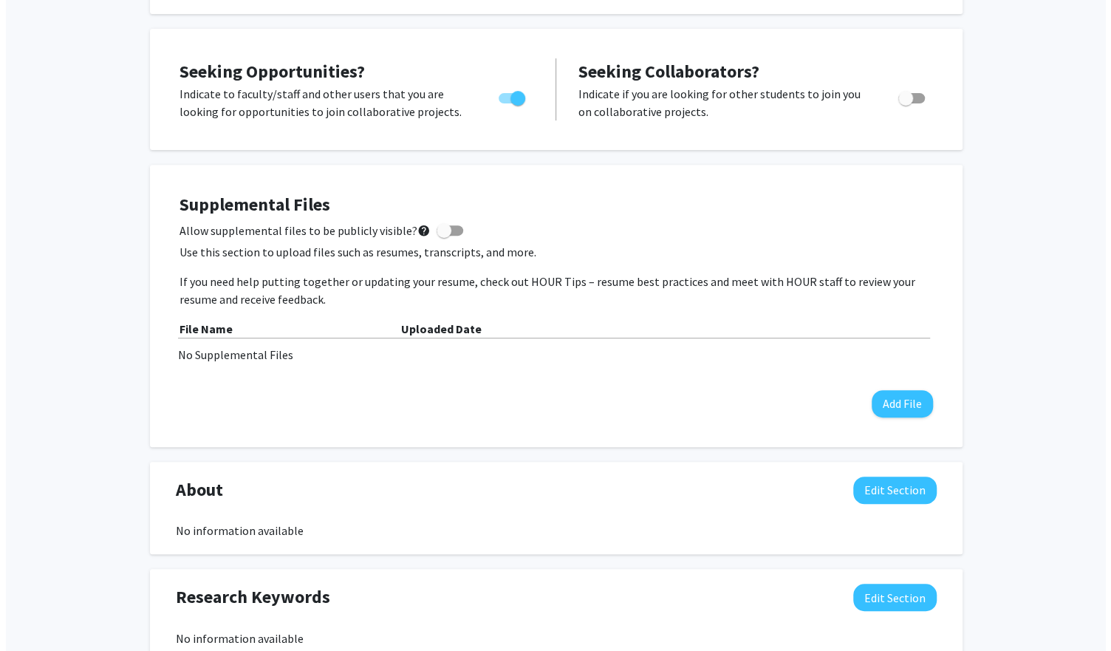
scroll to position [251, 0]
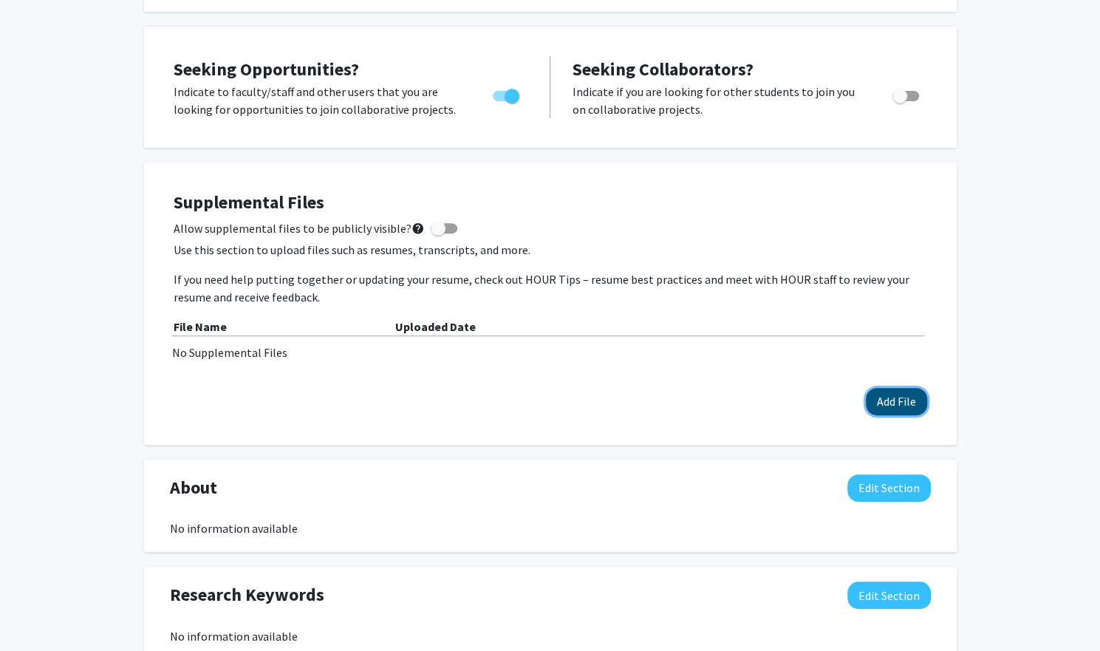
click at [885, 400] on button "Add File" at bounding box center [896, 401] width 61 height 27
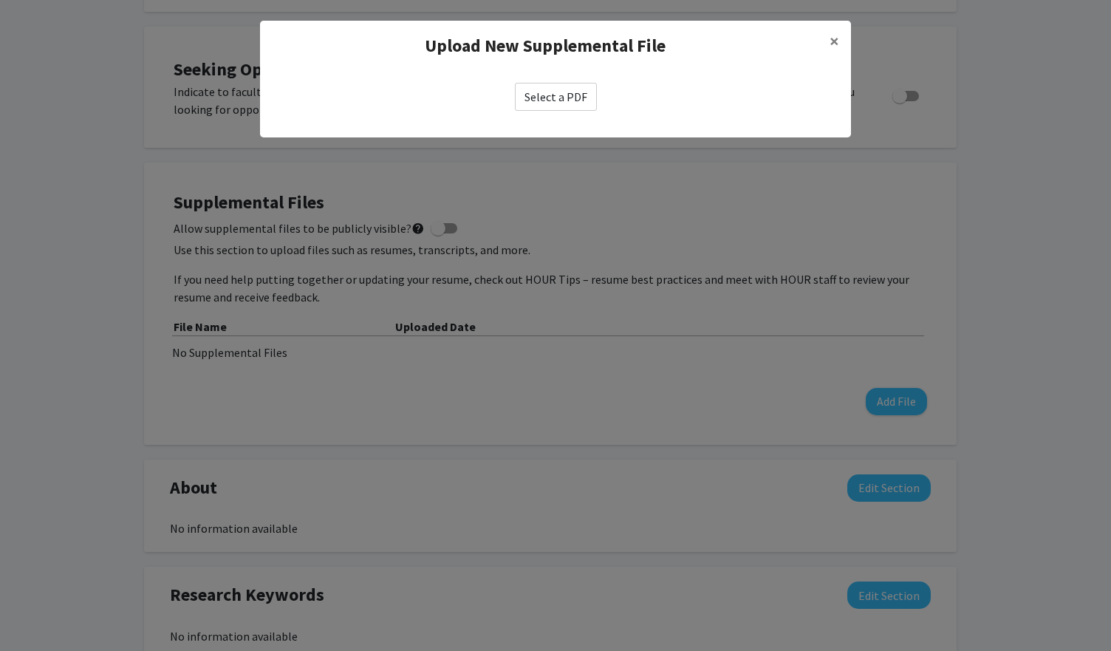
click at [547, 99] on label "Select a PDF" at bounding box center [556, 97] width 82 height 28
click at [0, 0] on input "Select a PDF" at bounding box center [0, 0] width 0 height 0
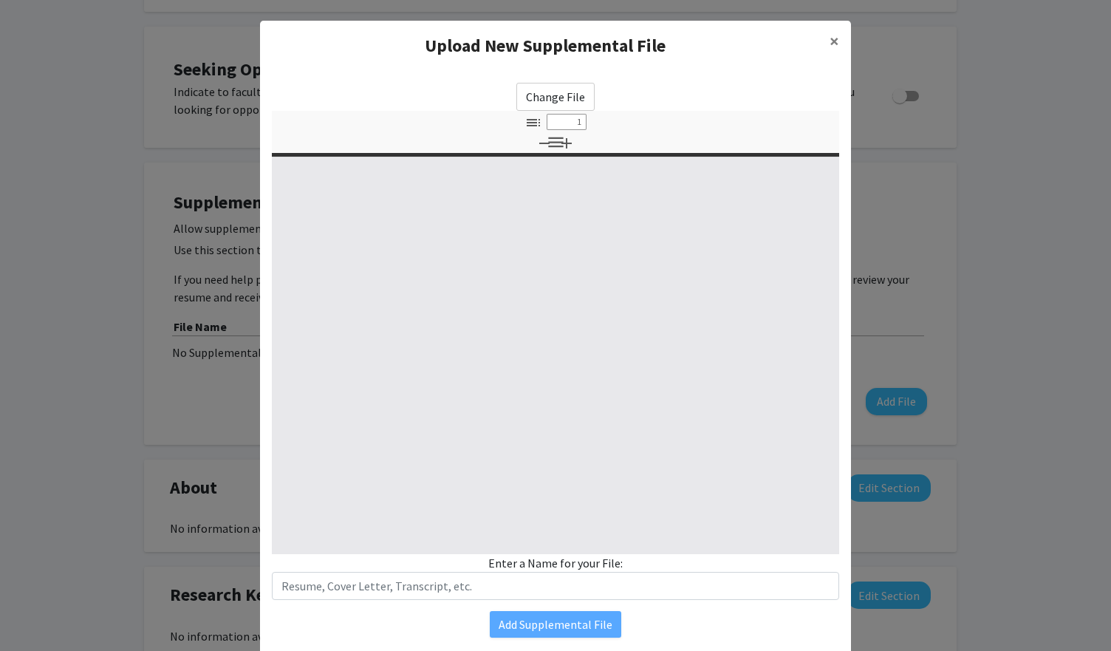
select select "custom"
type input "0"
select select "custom"
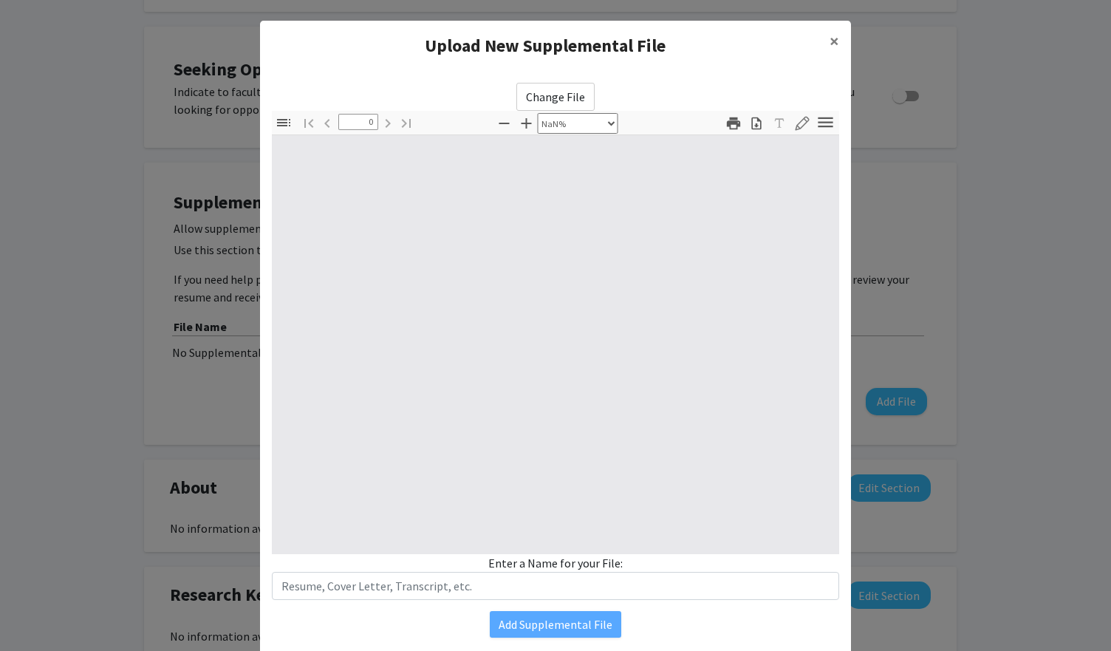
type input "1"
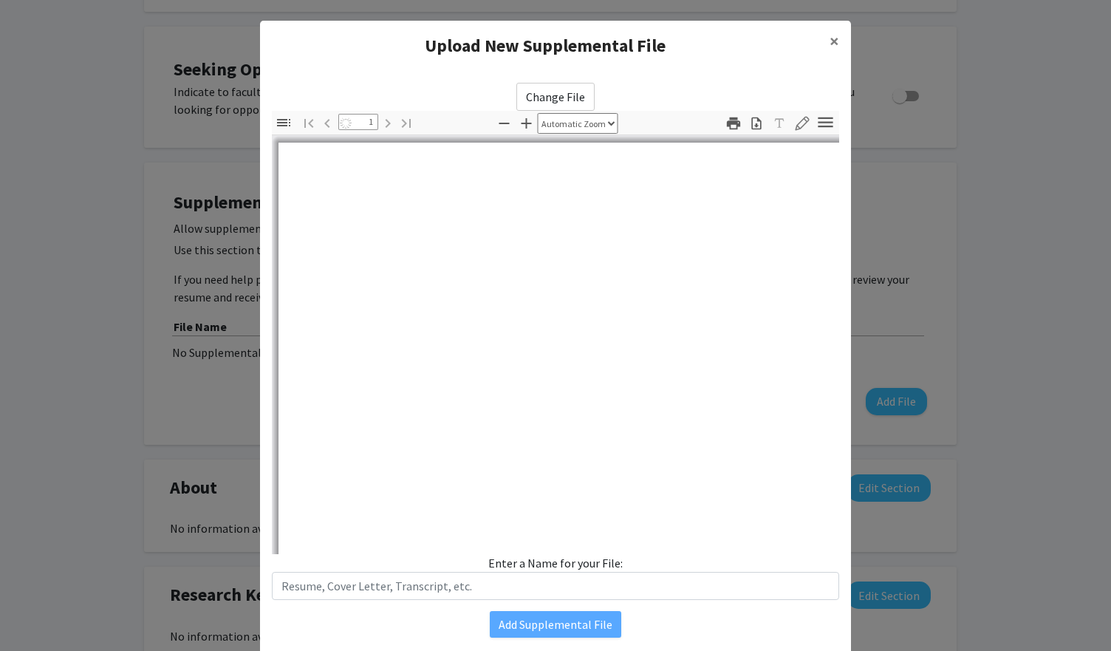
select select "auto"
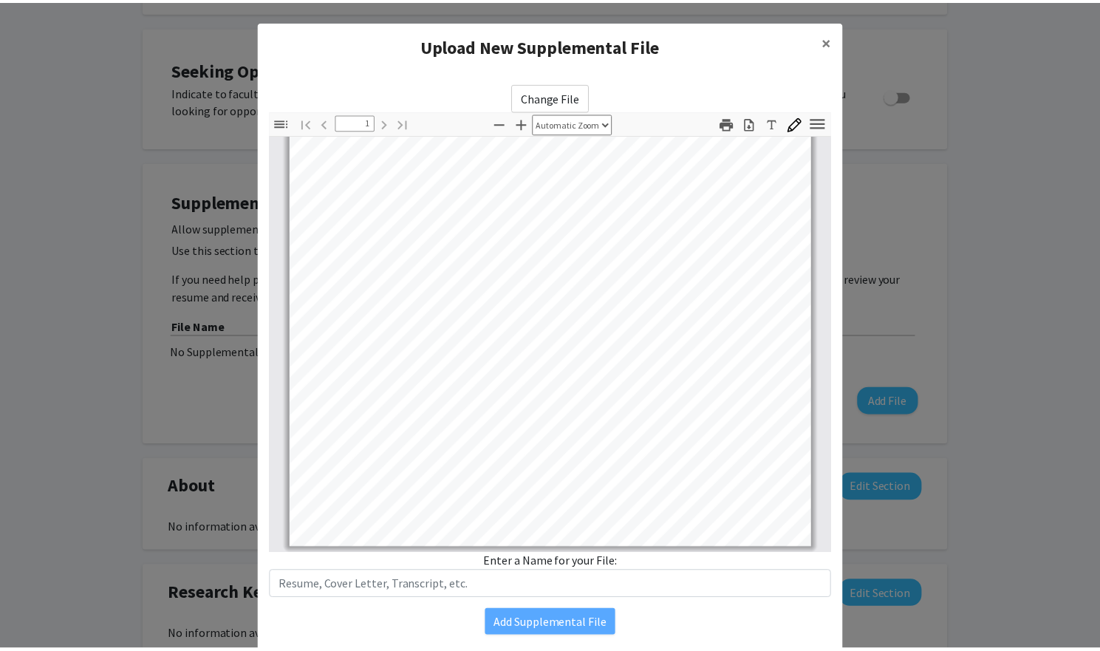
scroll to position [0, 0]
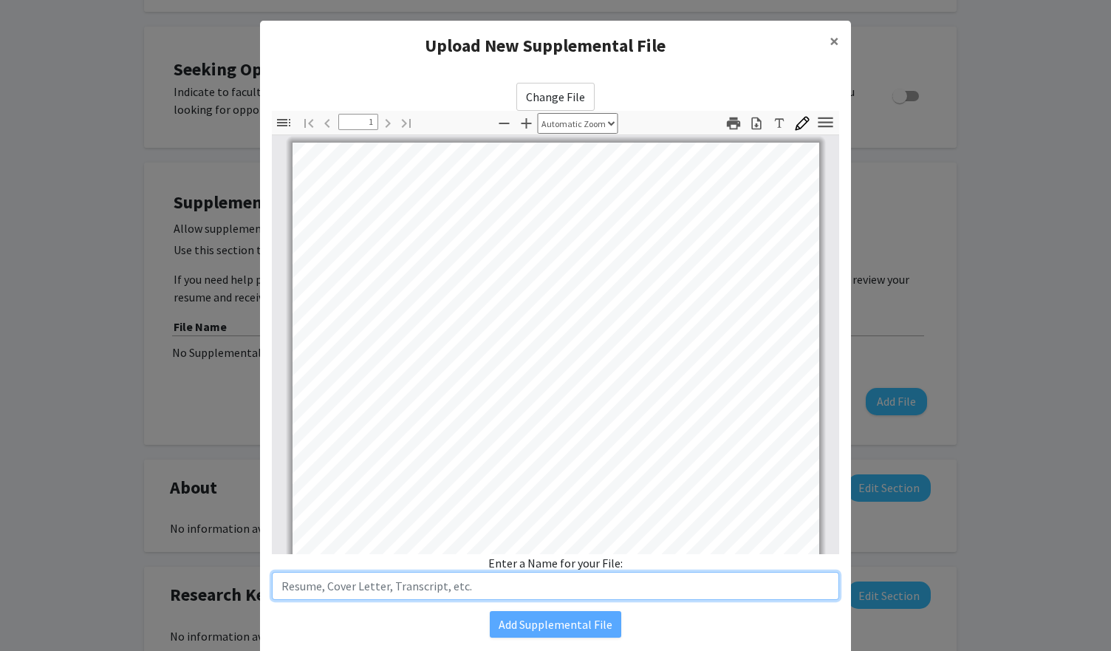
click at [387, 592] on input "text" at bounding box center [555, 586] width 567 height 28
type input "R"
type input "2025 Resume"
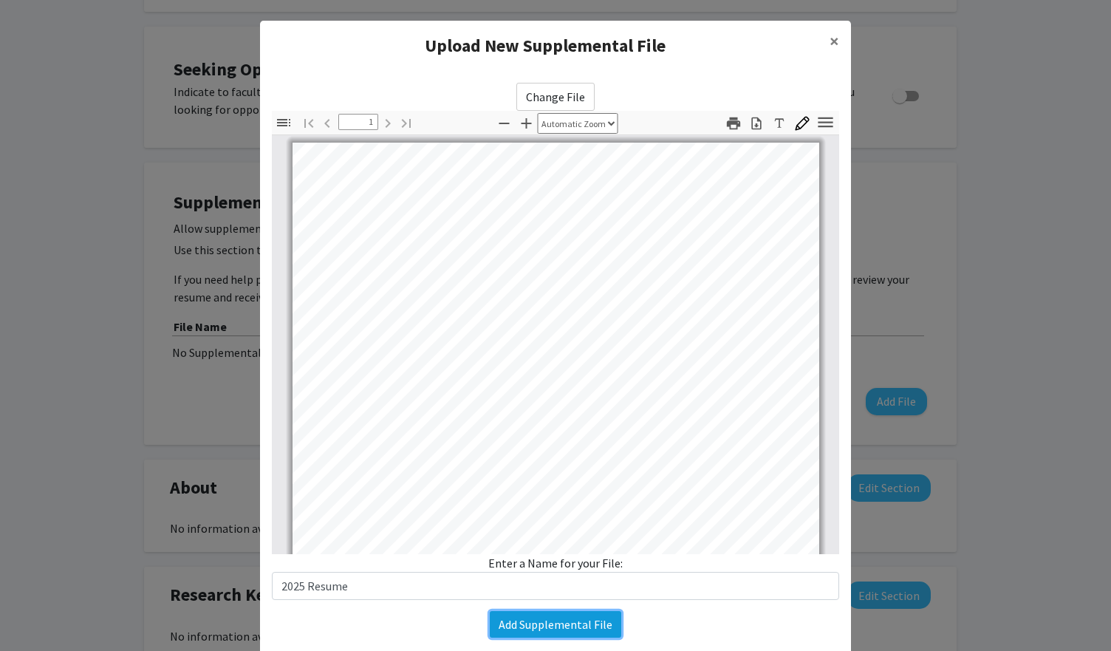
click at [515, 624] on button "Add Supplemental File" at bounding box center [556, 624] width 132 height 27
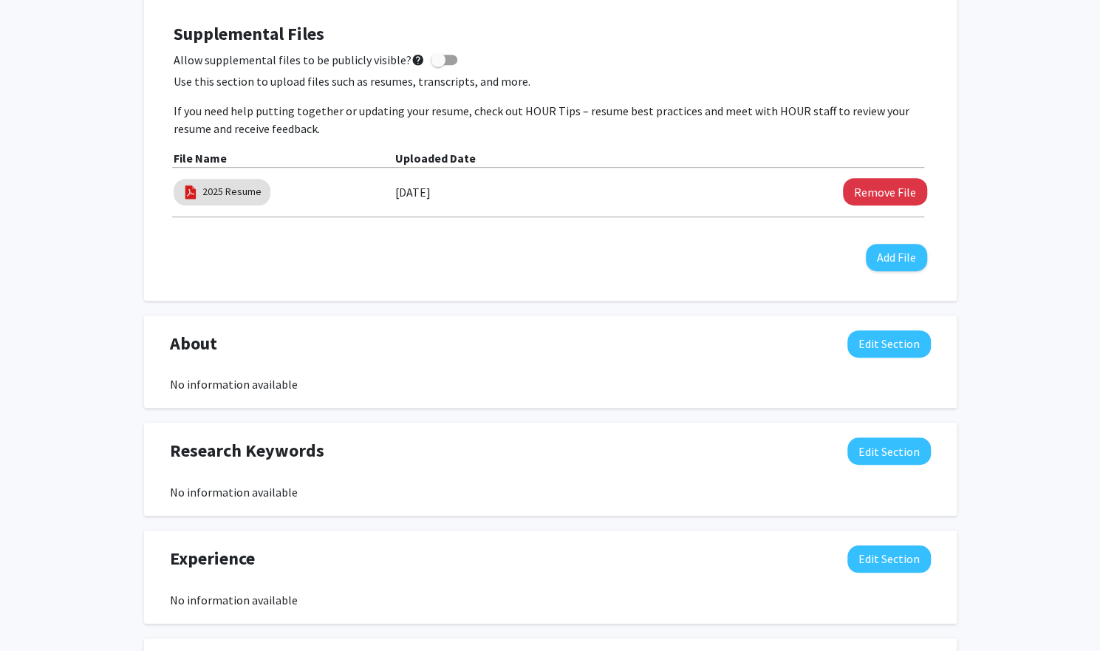
scroll to position [431, 0]
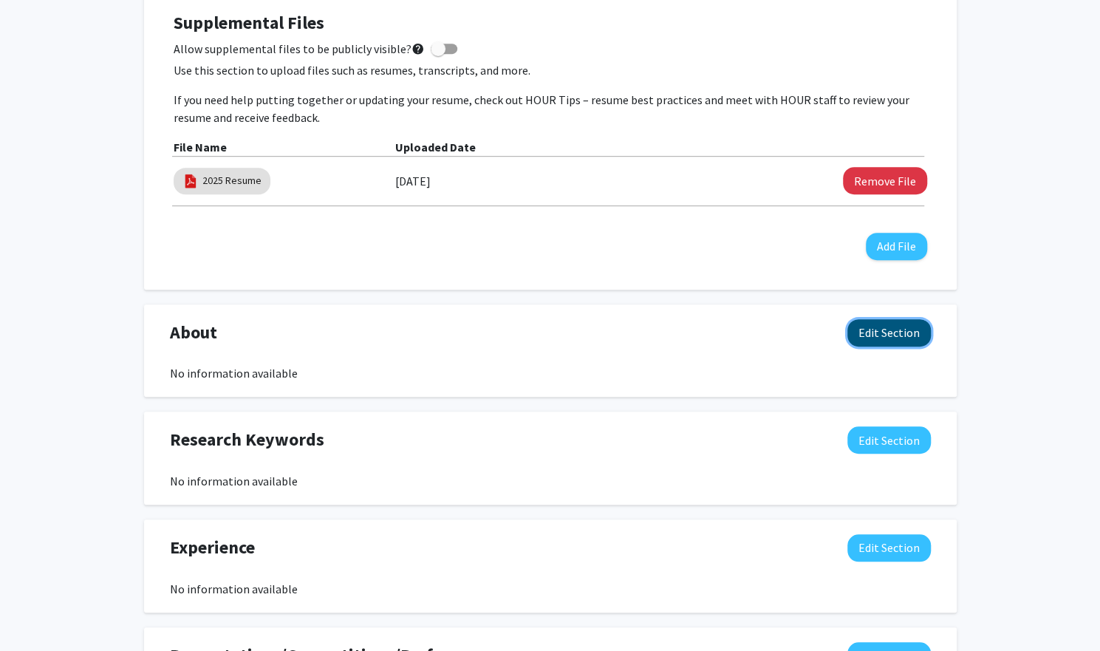
click at [878, 333] on button "Edit Section" at bounding box center [888, 332] width 83 height 27
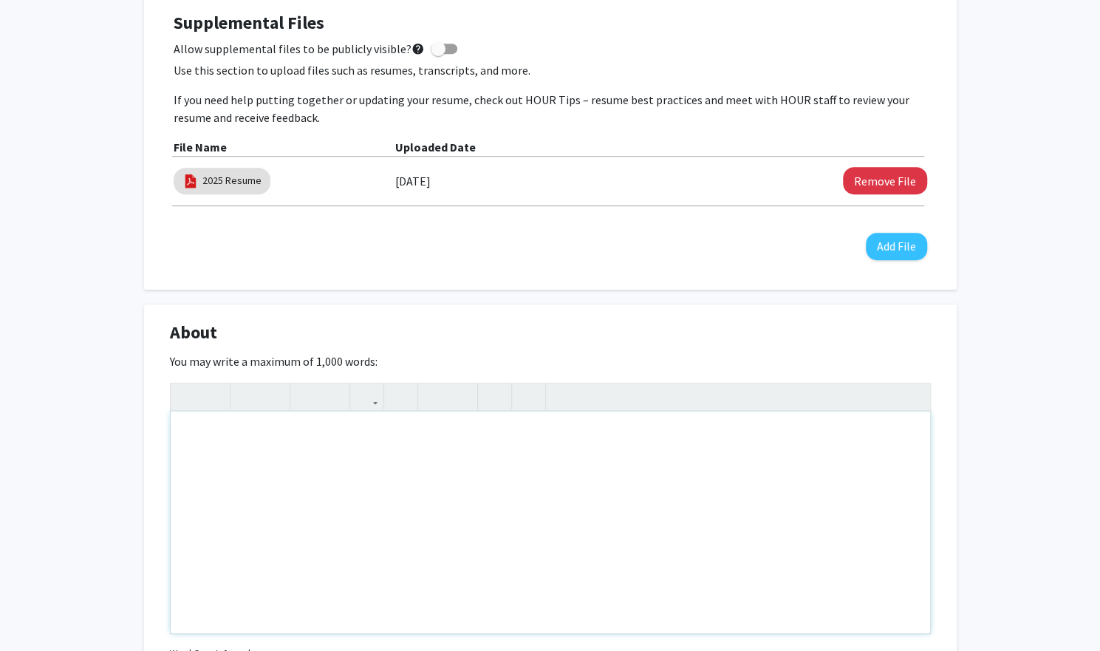
click at [493, 485] on div "Note to users with screen readers: Please deactivate our accessibility plugin f…" at bounding box center [551, 523] width 760 height 222
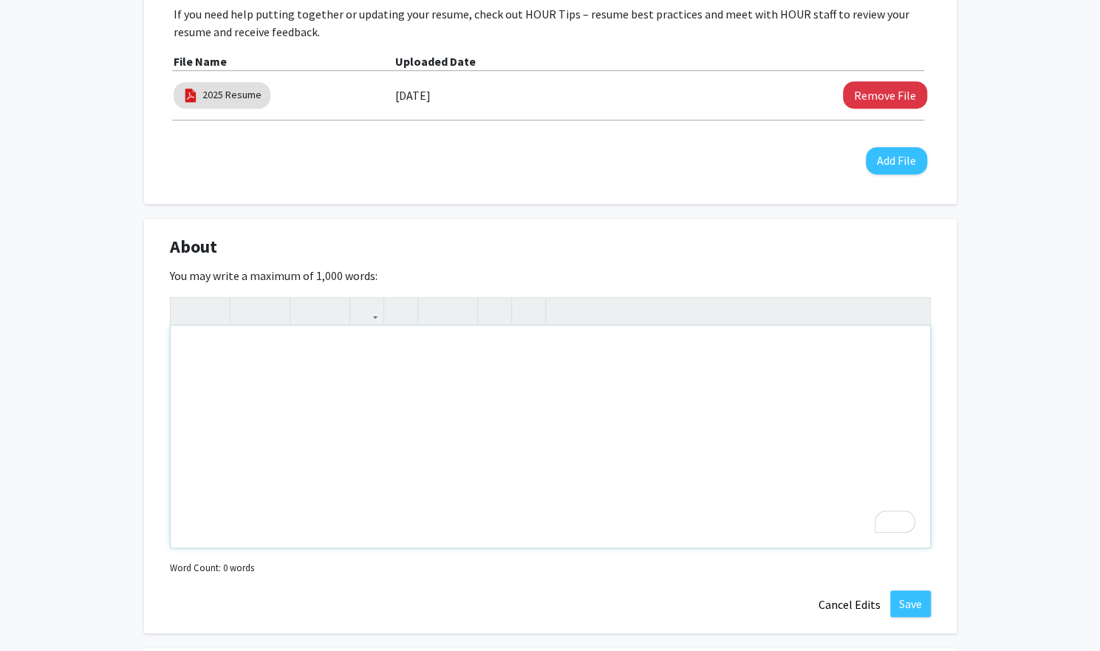
scroll to position [518, 0]
type textarea "H"
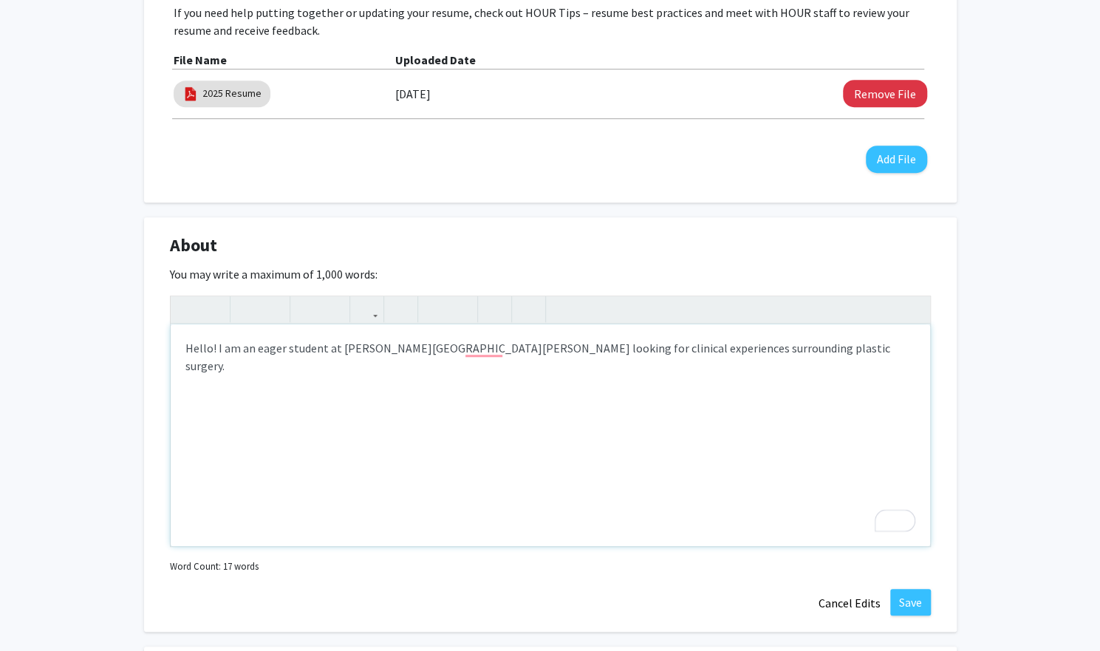
type textarea "Hello! I am an eager student at Johns Hopkins University looking for clinical e…"
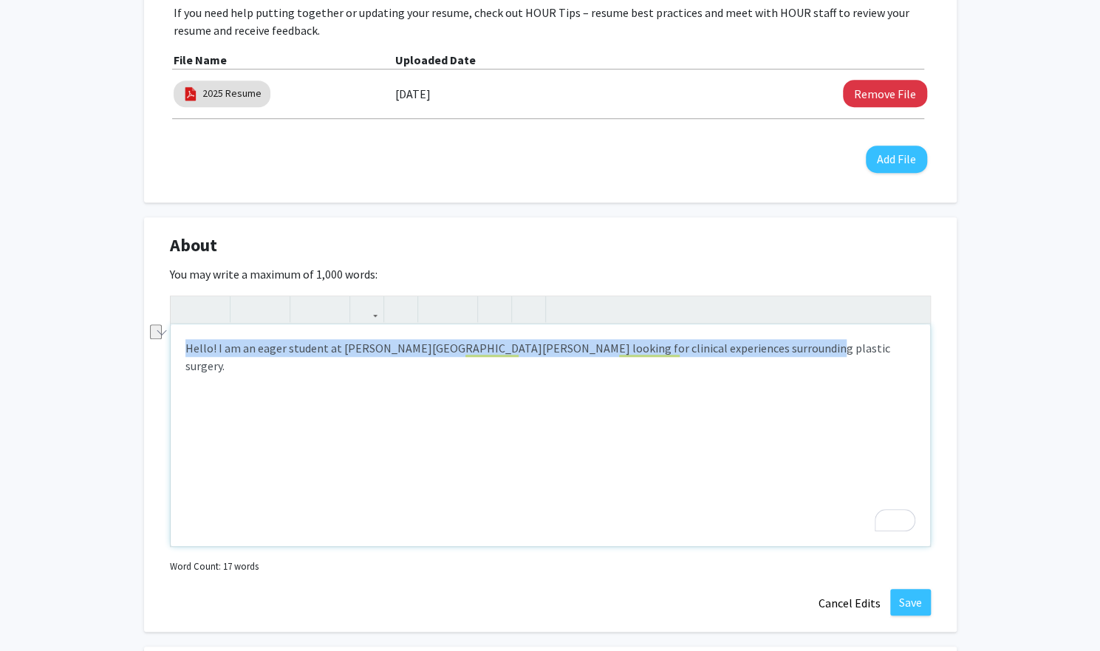
drag, startPoint x: 807, startPoint y: 367, endPoint x: 165, endPoint y: 404, distance: 642.4
click at [165, 404] on div "About Edit Section You may write a maximum of 1,000 words: Hello! I am an eager…" at bounding box center [550, 424] width 813 height 415
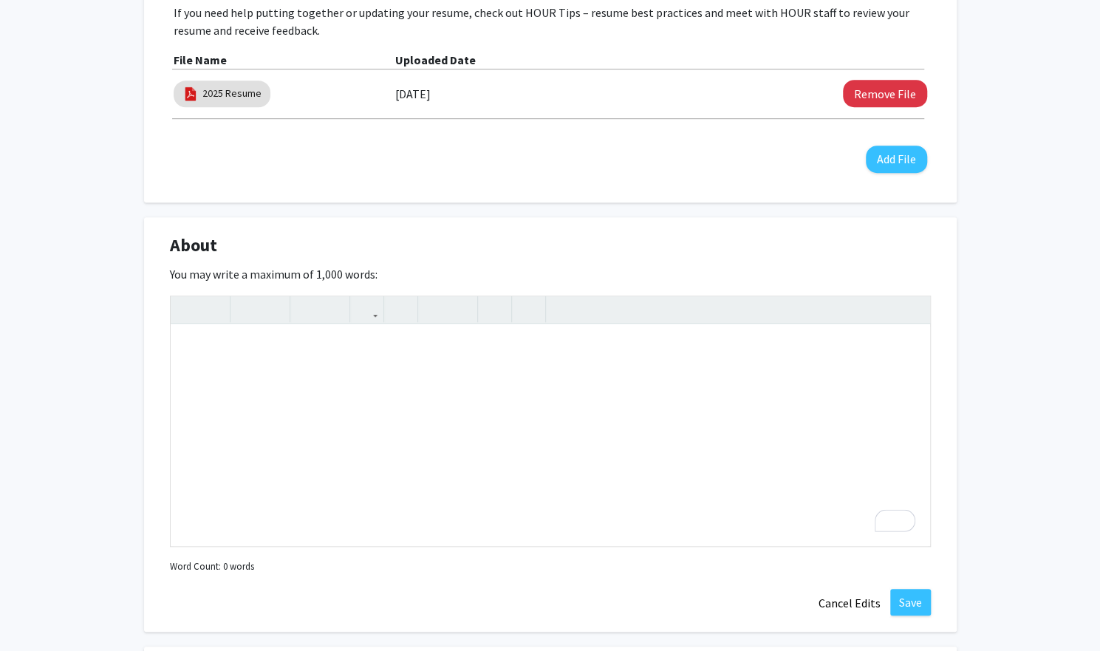
click at [86, 365] on div "Karine Zhuo Edit Section See Public View help Degree Level: Undergraduate Stude…" at bounding box center [550, 376] width 1100 height 1682
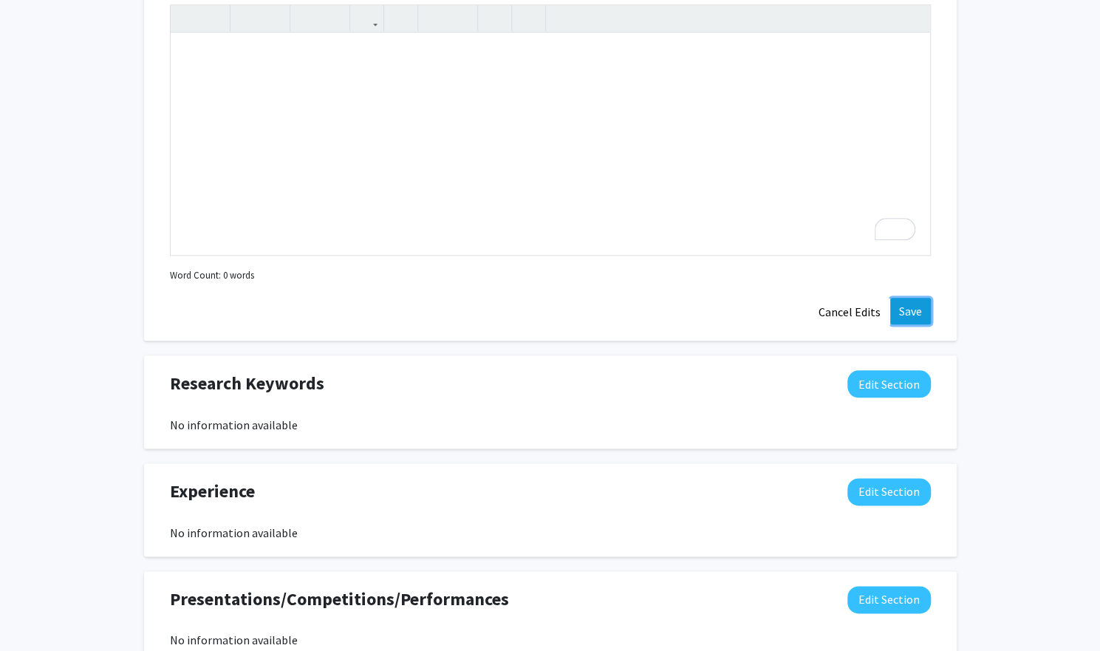
click at [916, 318] on button "Save" at bounding box center [910, 311] width 41 height 27
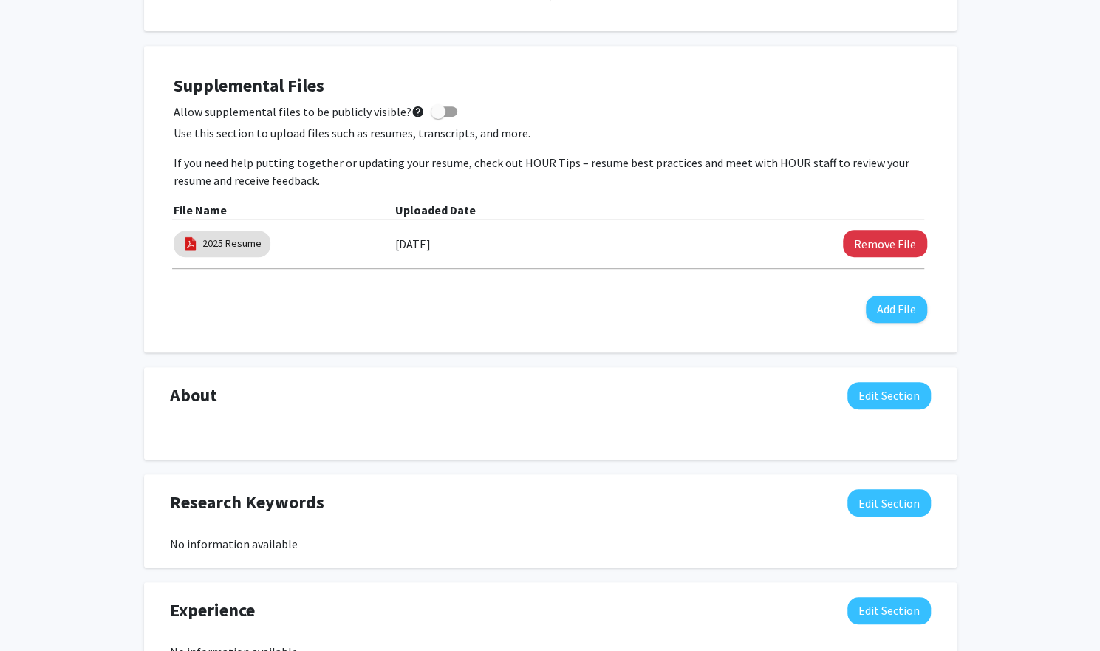
scroll to position [386, 0]
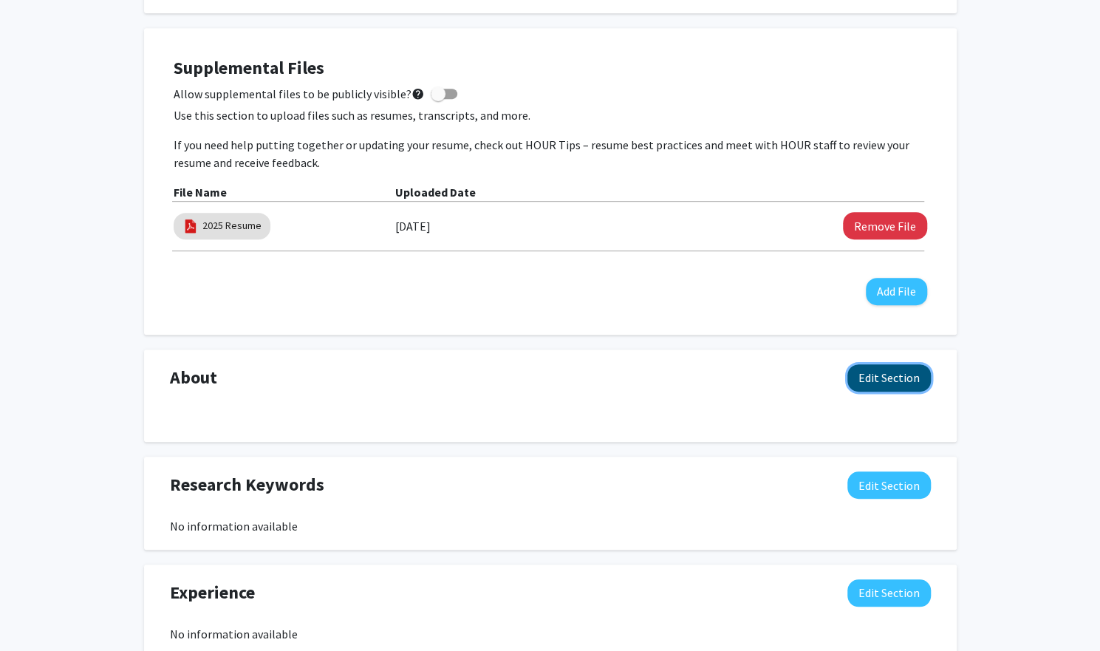
click at [882, 379] on button "Edit Section" at bounding box center [888, 377] width 83 height 27
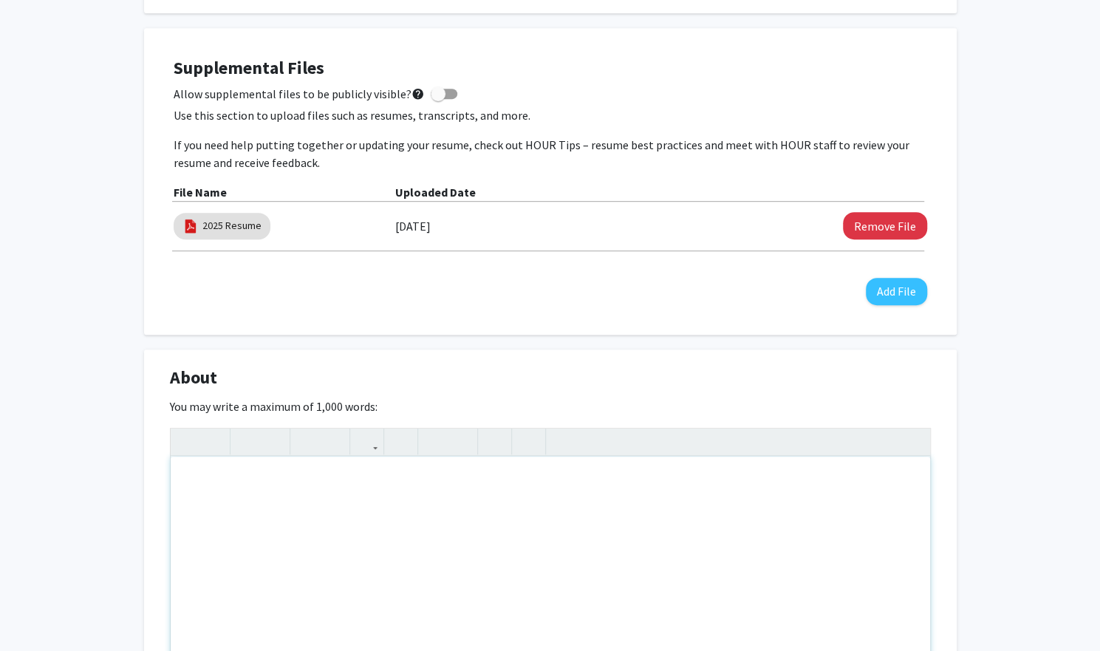
click at [648, 521] on div "To enrich screen reader interactions, please activate Accessibility in Grammarl…" at bounding box center [551, 568] width 760 height 222
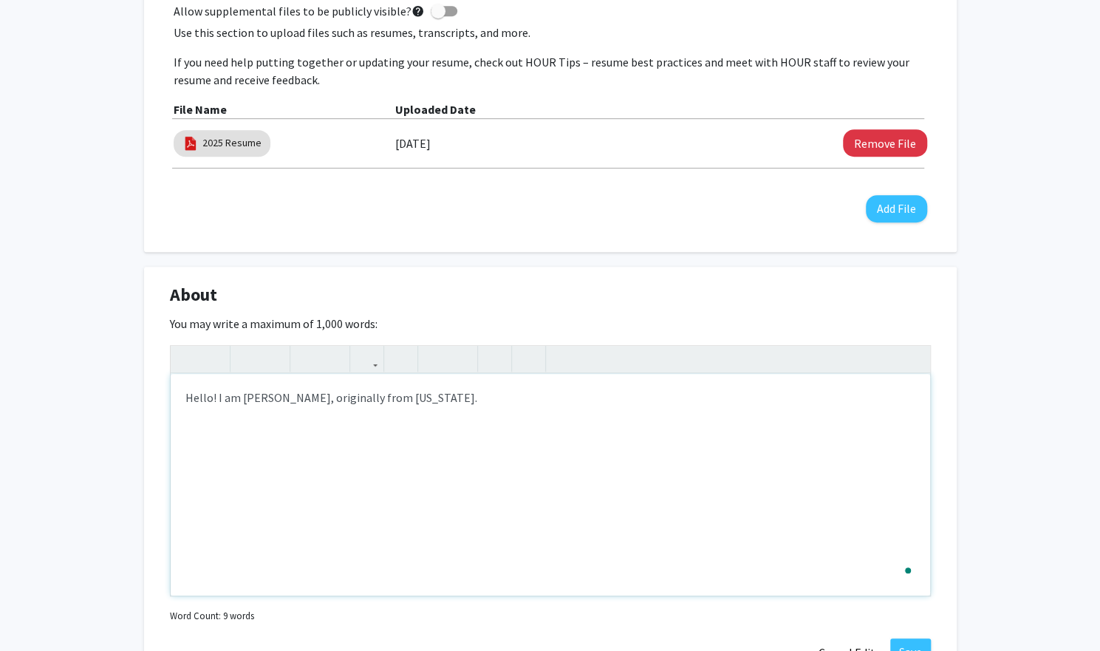
scroll to position [471, 0]
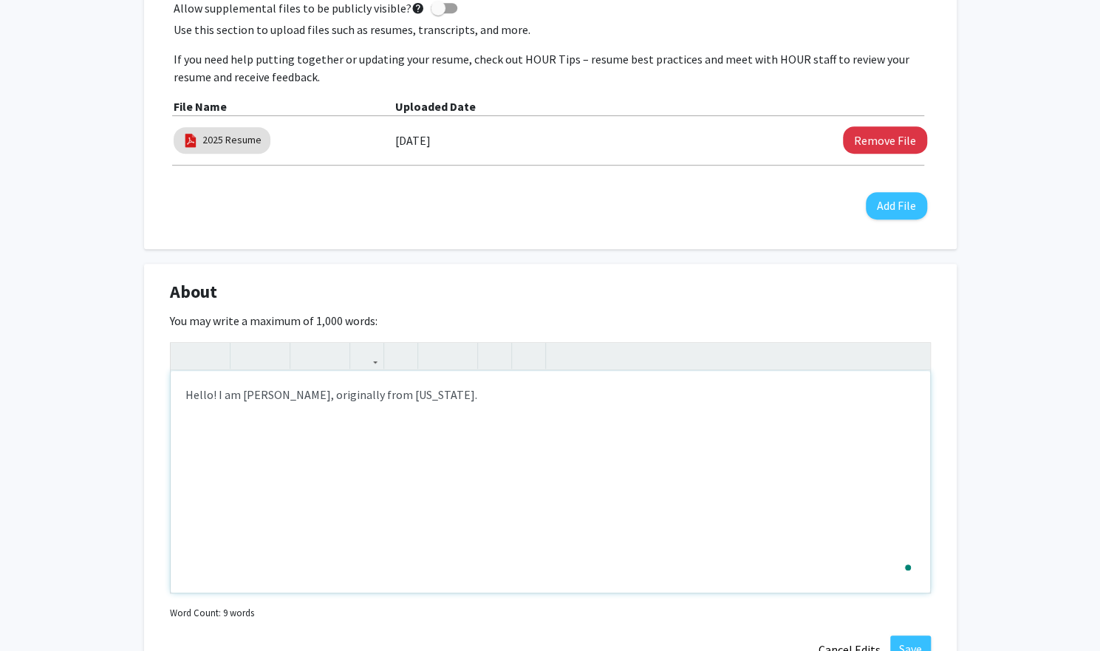
click at [321, 397] on div "Hello! I am Karine Zhuo, originally from New York." at bounding box center [551, 482] width 760 height 222
click at [437, 401] on div "Hello! I am Karine Zhuo from New York." at bounding box center [551, 482] width 760 height 222
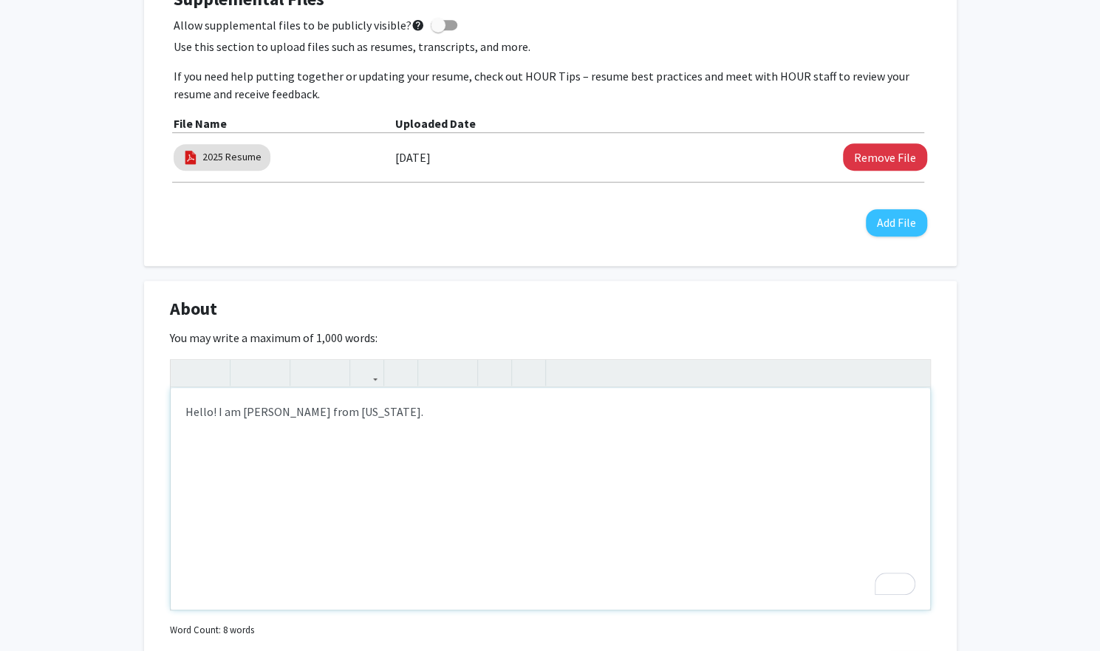
scroll to position [456, 0]
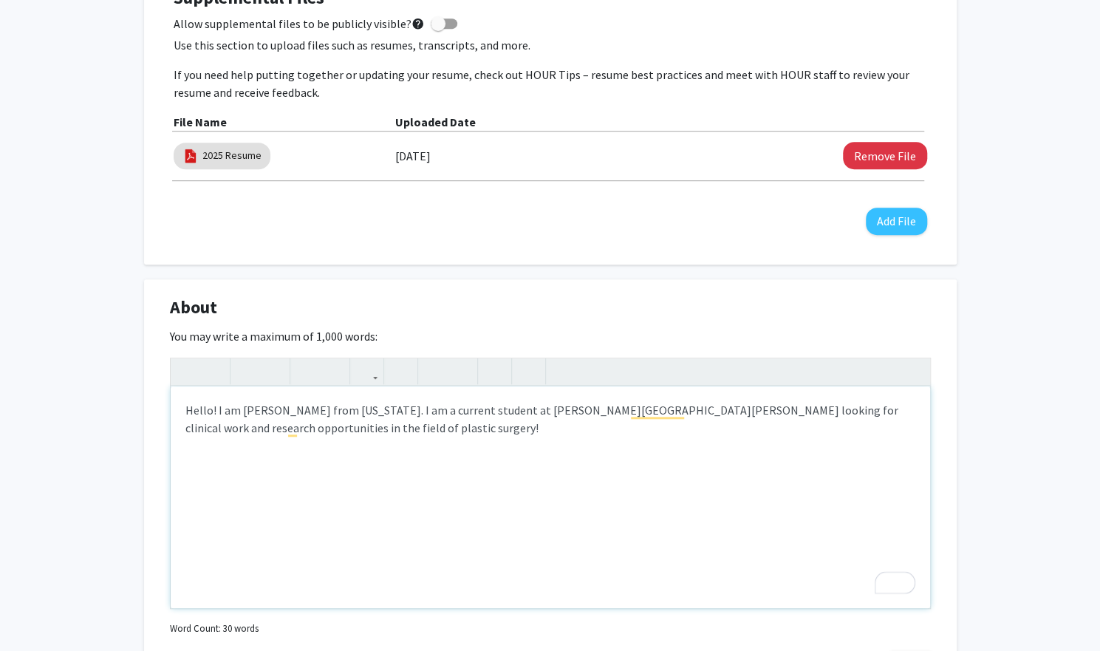
click at [717, 440] on div "Hello! I am Karine Zhuo from New York. I am a current student at Johns Hopkins …" at bounding box center [551, 497] width 760 height 222
click at [683, 441] on div "Hello! I am Karine Zhuo from New York. I am a current student at Johns Hopkins …" at bounding box center [551, 497] width 760 height 222
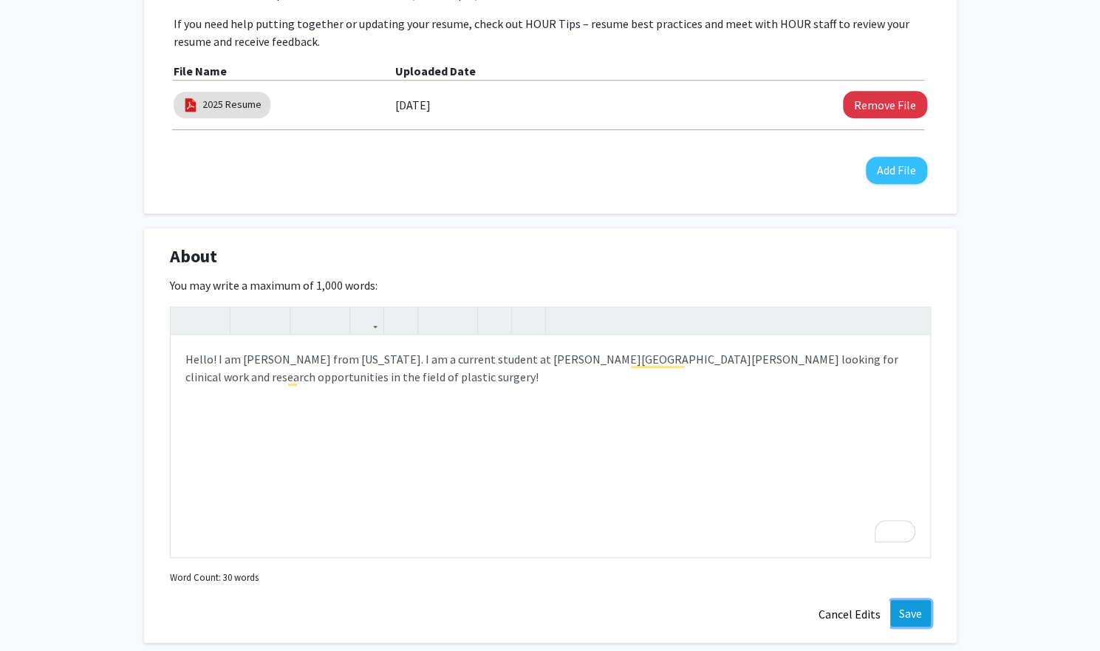
click at [909, 609] on button "Save" at bounding box center [910, 613] width 41 height 27
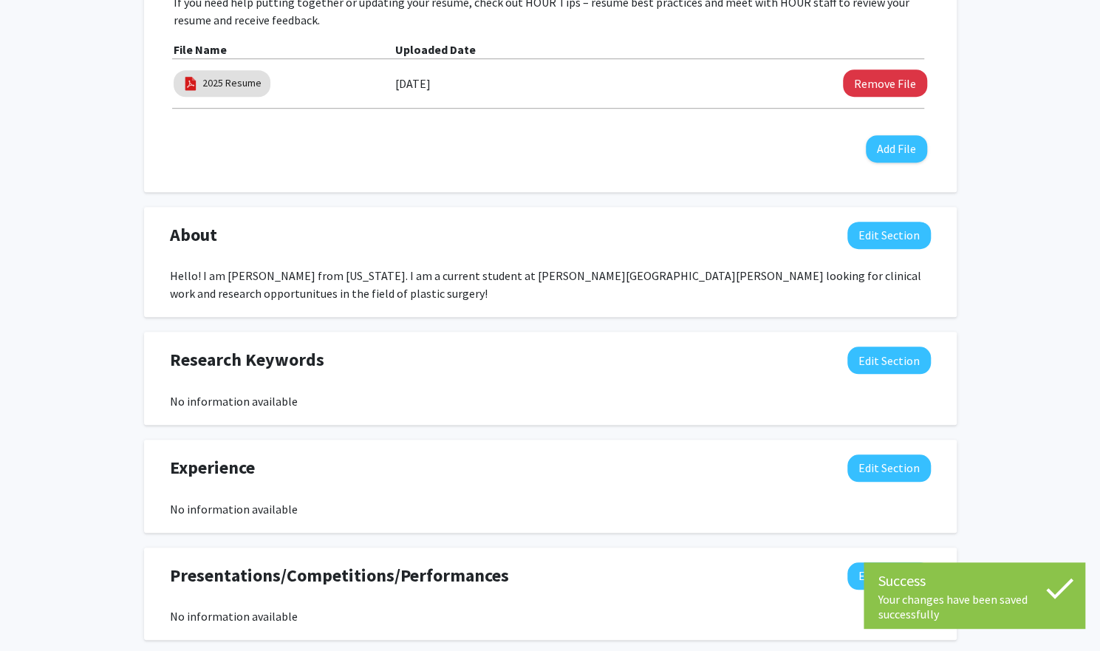
scroll to position [534, 0]
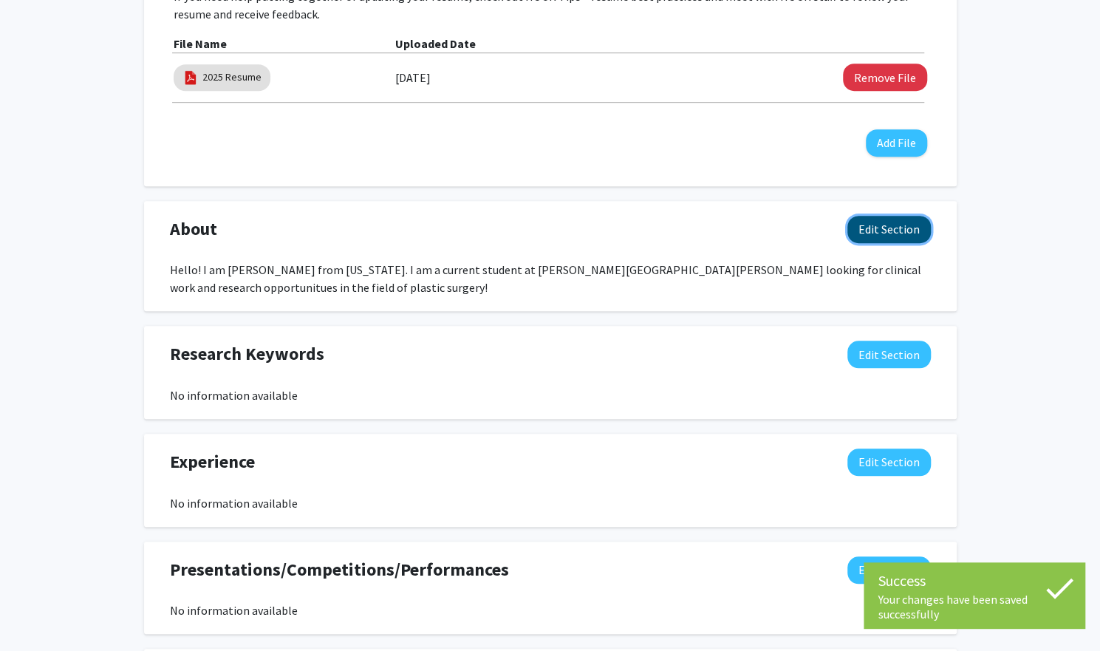
click at [879, 232] on button "Edit Section" at bounding box center [888, 229] width 83 height 27
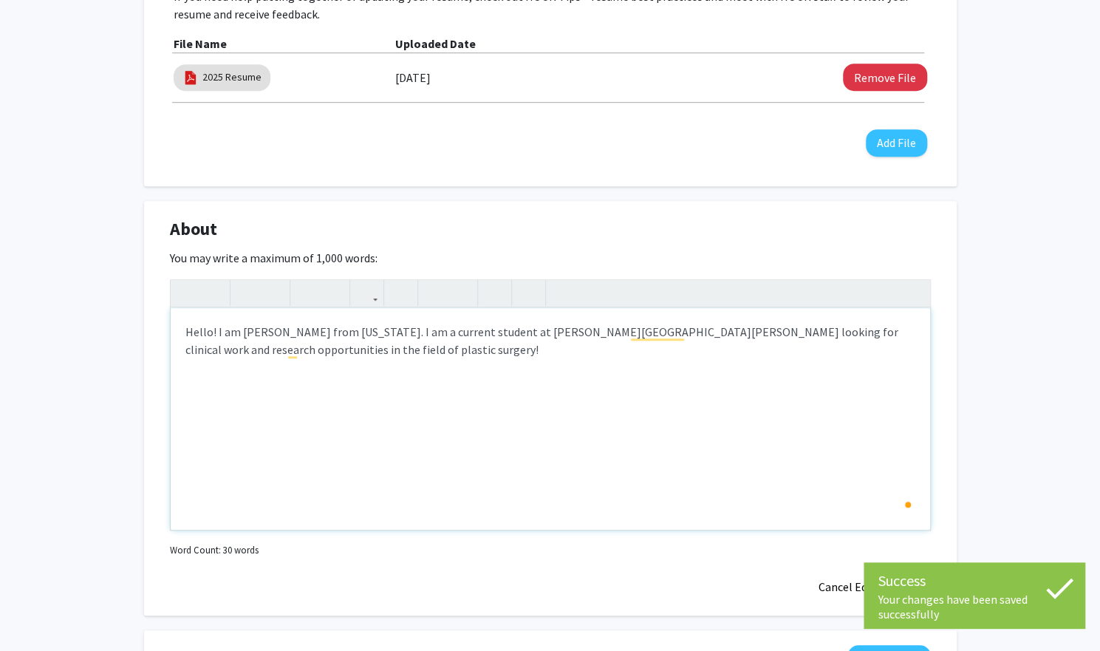
click at [454, 364] on div "Hello! I am Karine Zhuo from New York. I am a current student at Johns Hopkins …" at bounding box center [551, 419] width 760 height 222
type textarea "Hello! I am Karine Zhuo from New York. I am a current student at Johns Hopkins …"
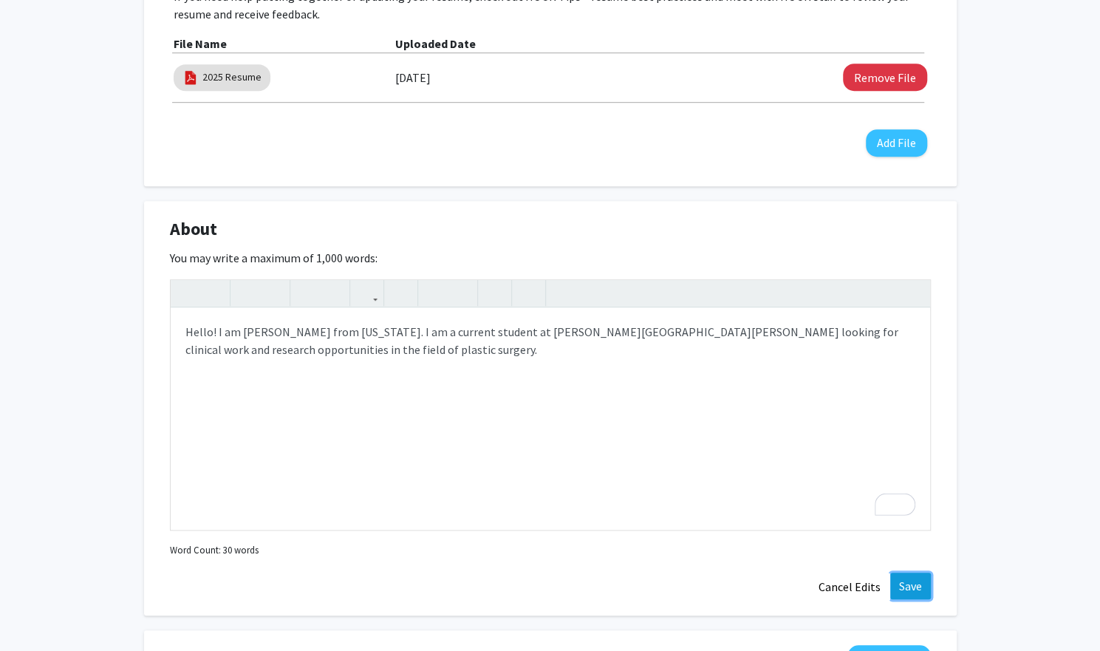
click at [921, 590] on button "Save" at bounding box center [910, 586] width 41 height 27
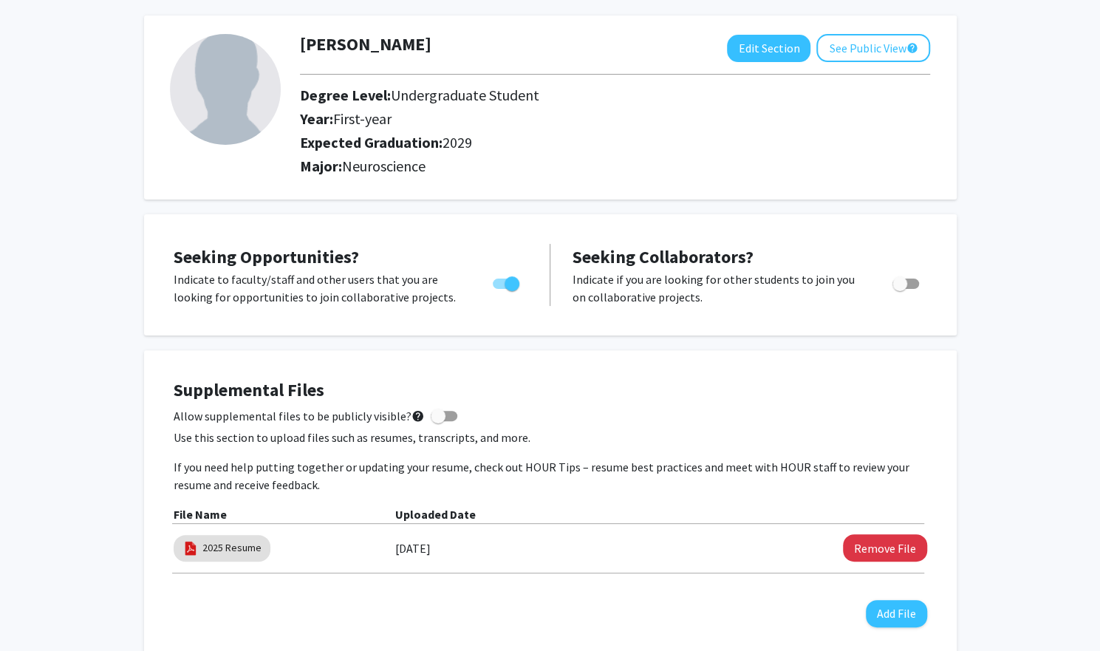
scroll to position [0, 0]
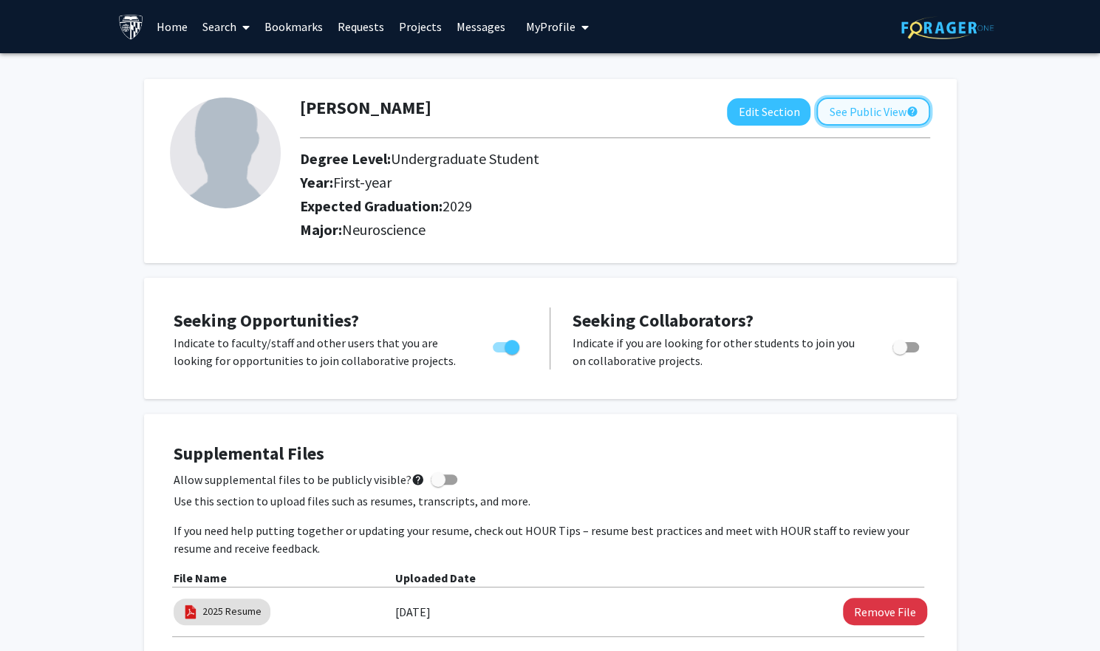
click at [856, 100] on button "See Public View help" at bounding box center [873, 112] width 114 height 28
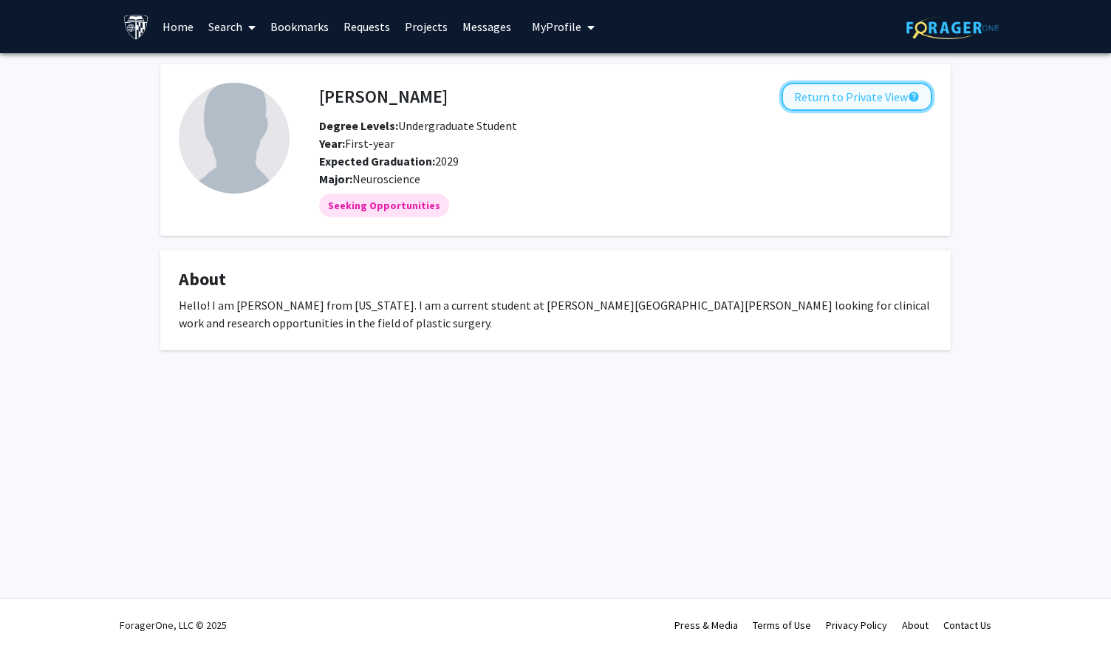
click at [832, 93] on button "Return to Private View help" at bounding box center [857, 97] width 151 height 28
